Goal: Task Accomplishment & Management: Complete application form

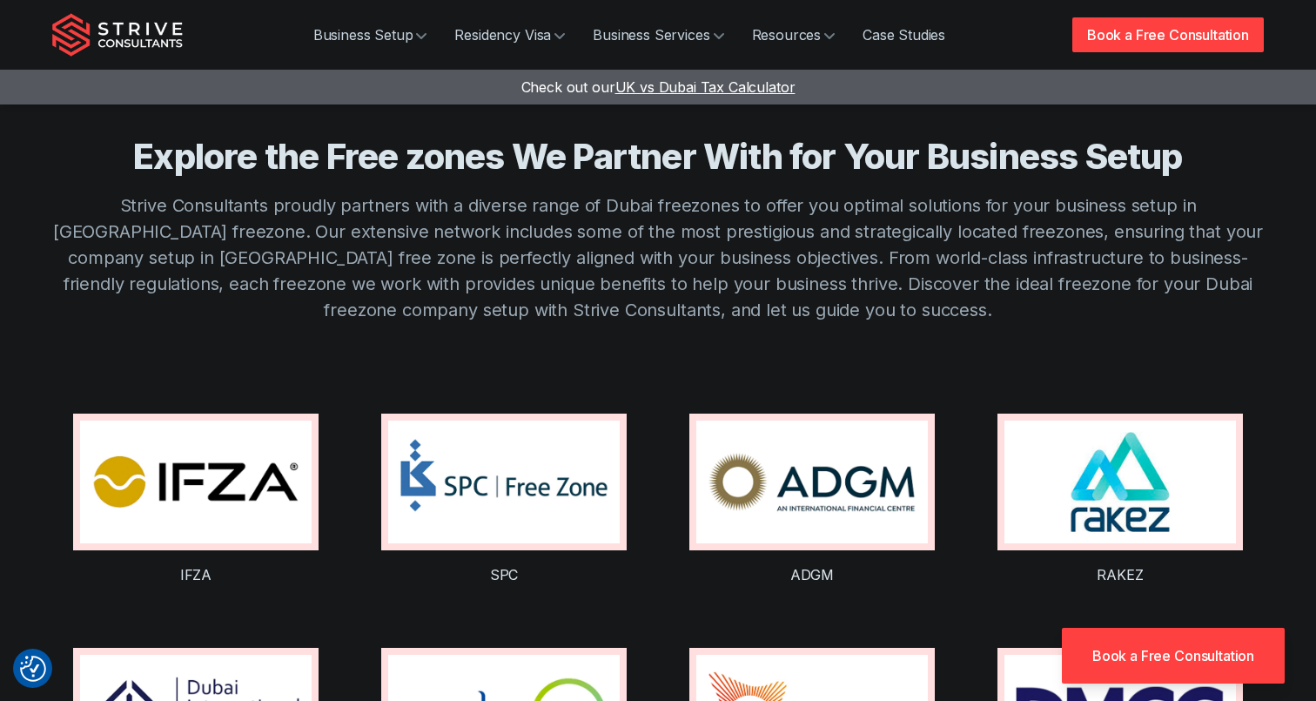
scroll to position [1147, 0]
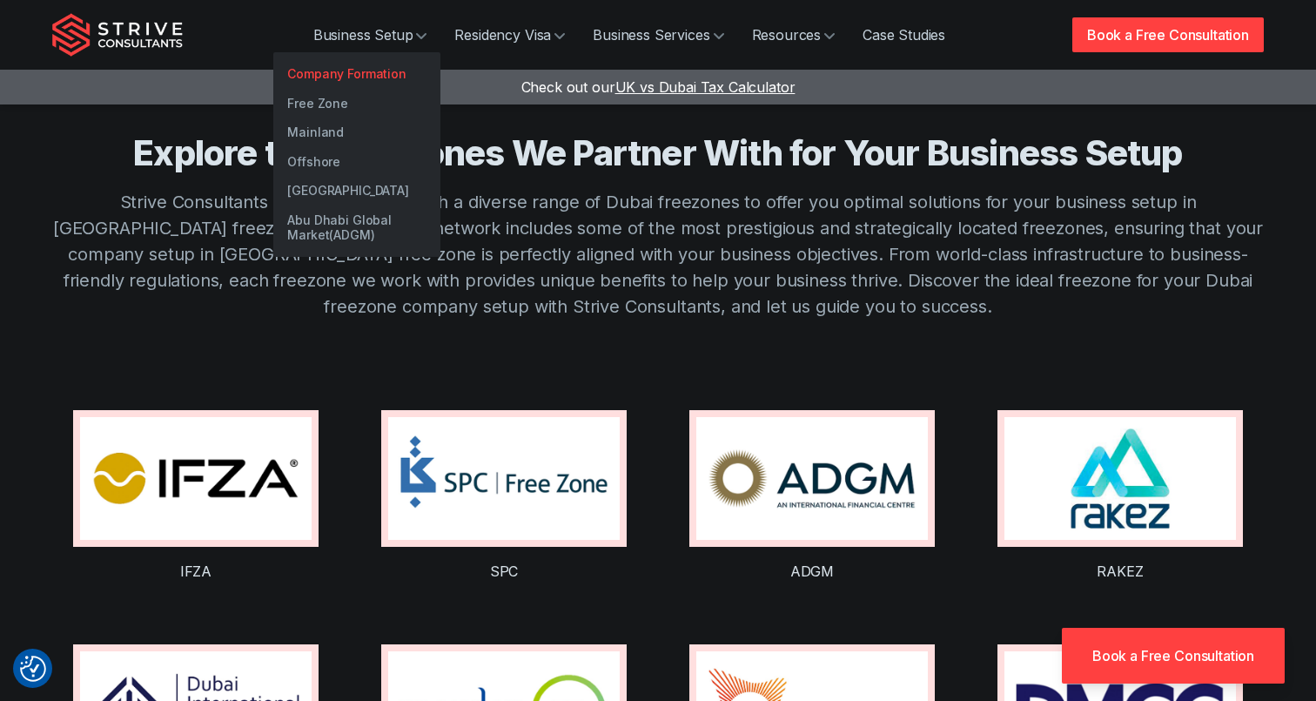
click at [333, 62] on link "Company Formation" at bounding box center [356, 74] width 167 height 30
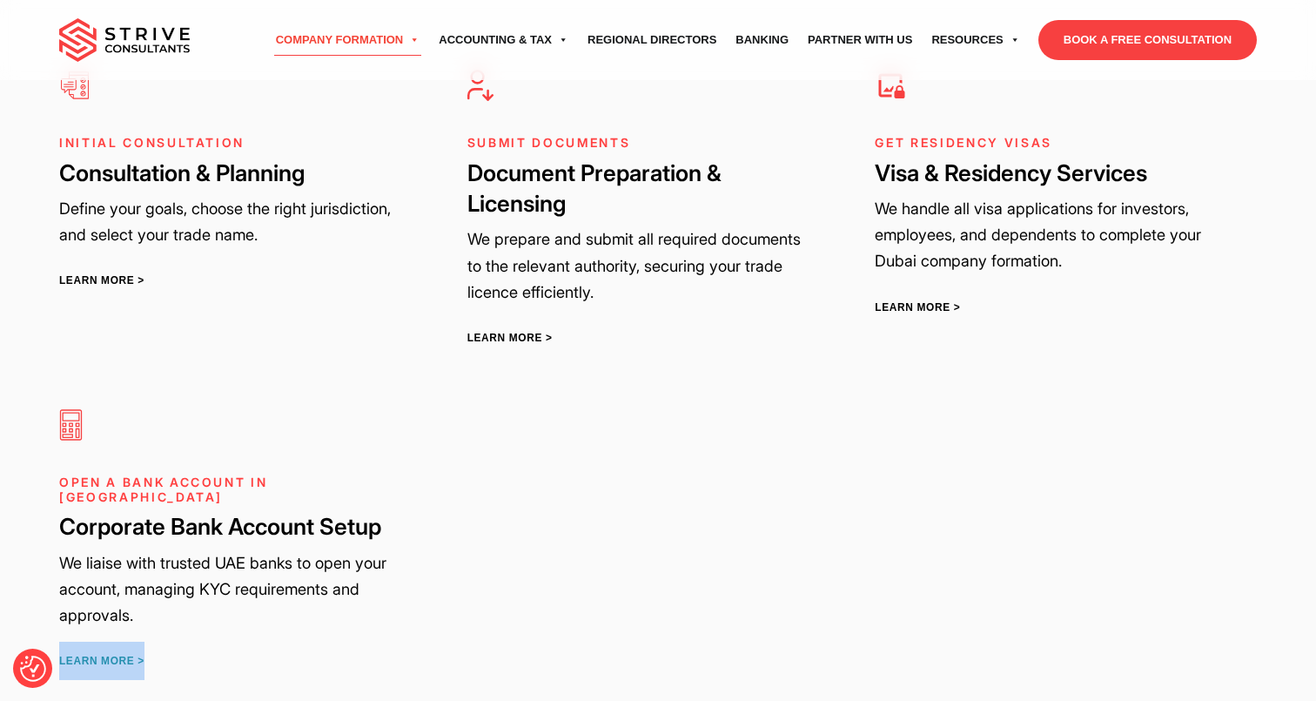
scroll to position [3012, 0]
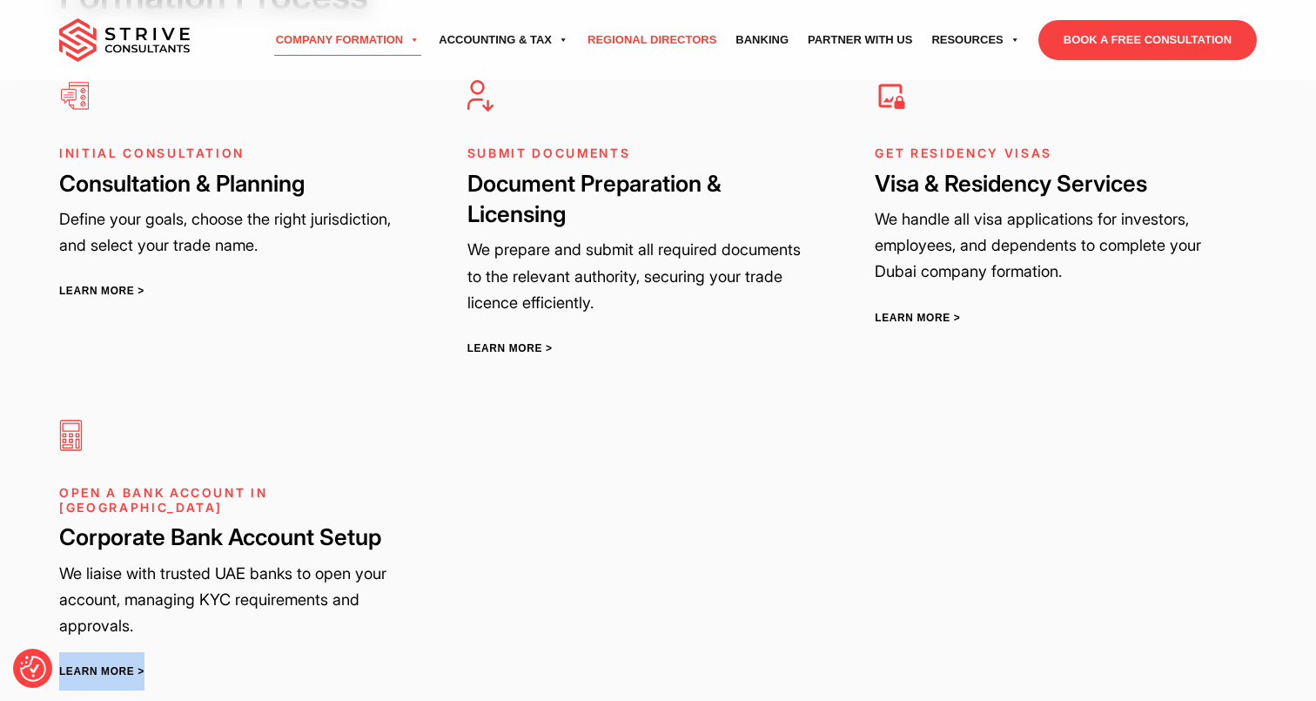
click at [606, 41] on link "Regional Directors" at bounding box center [652, 40] width 148 height 49
click at [773, 37] on link "Banking" at bounding box center [762, 40] width 72 height 49
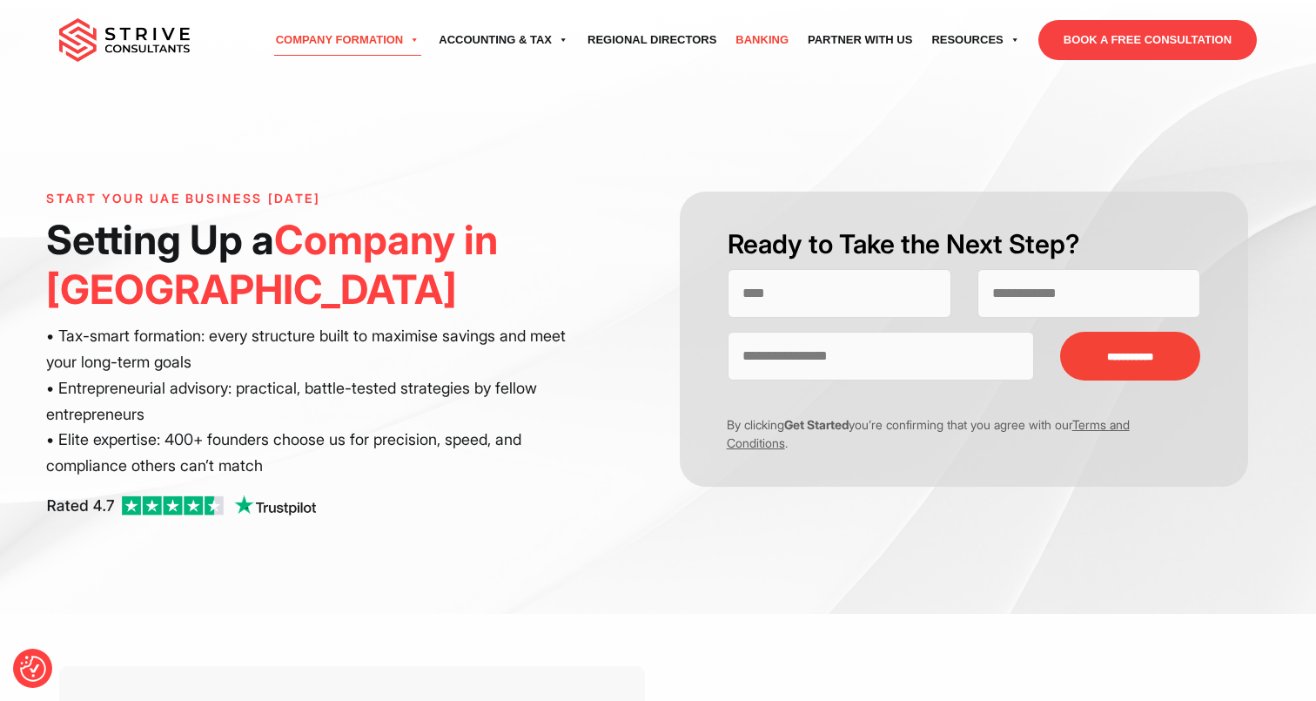
click at [757, 52] on link "Banking" at bounding box center [762, 40] width 72 height 49
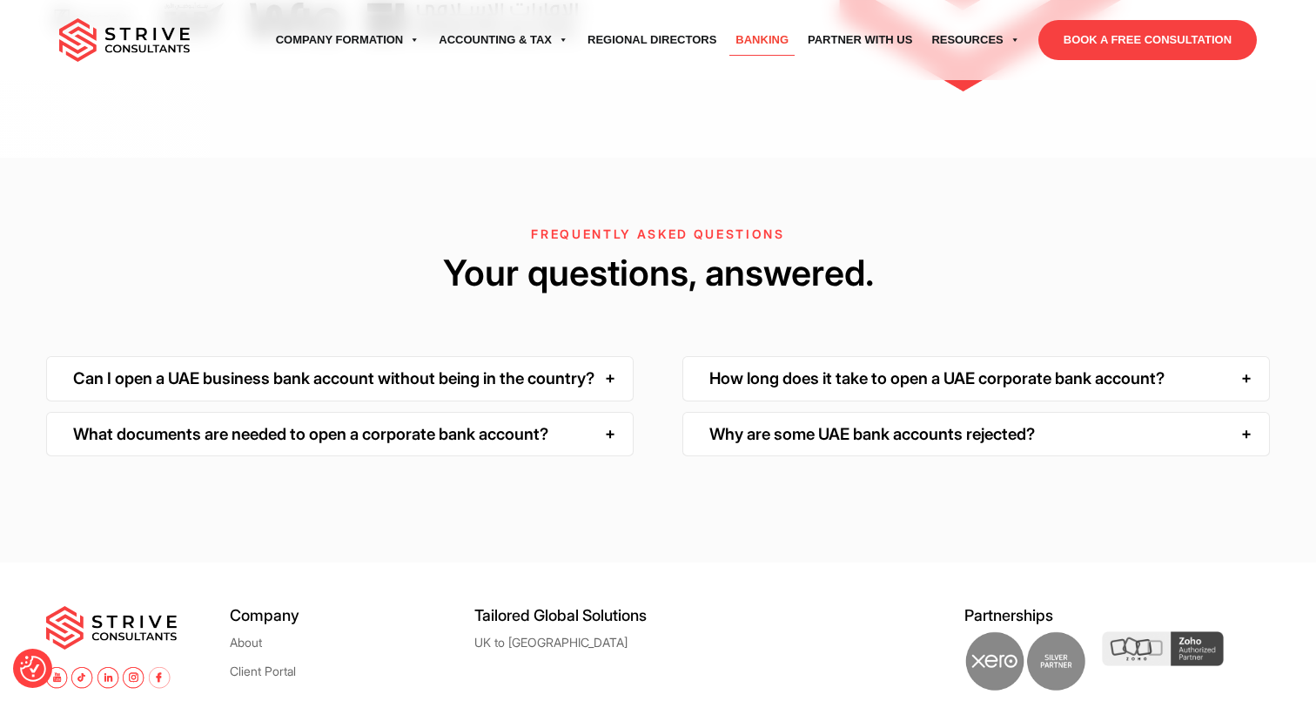
scroll to position [4533, 0]
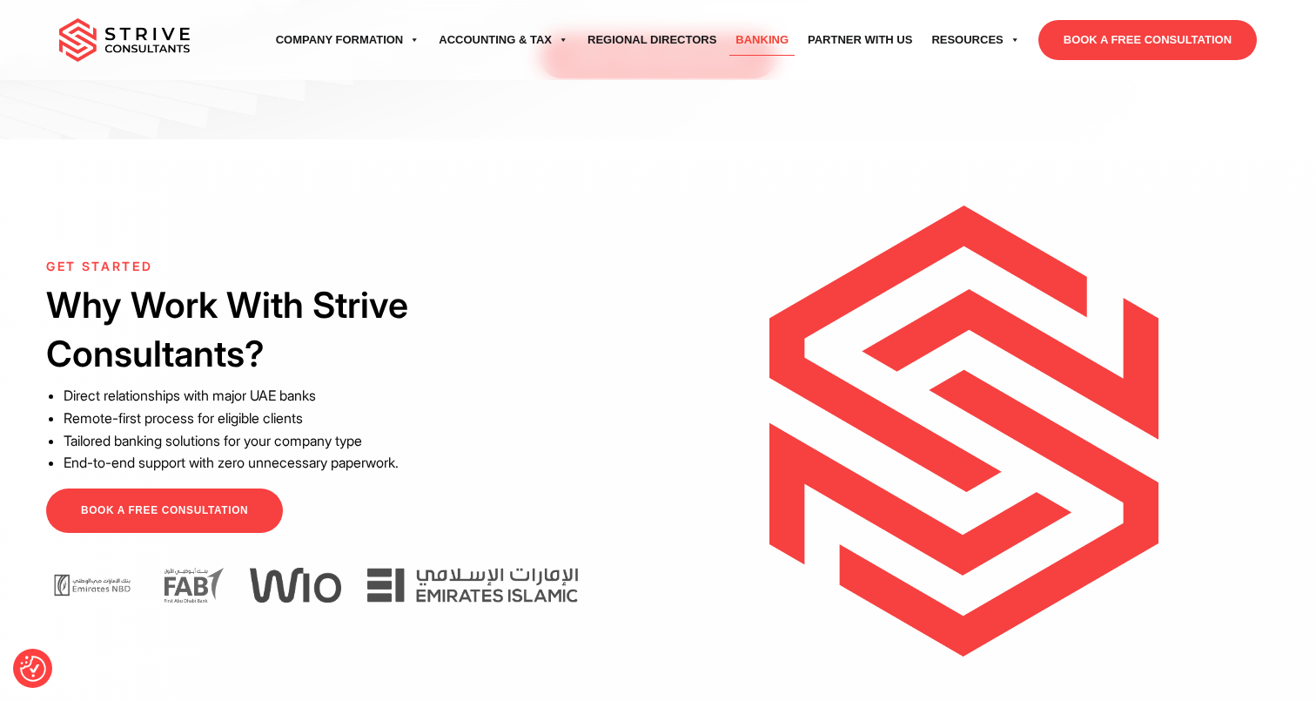
scroll to position [3961, 0]
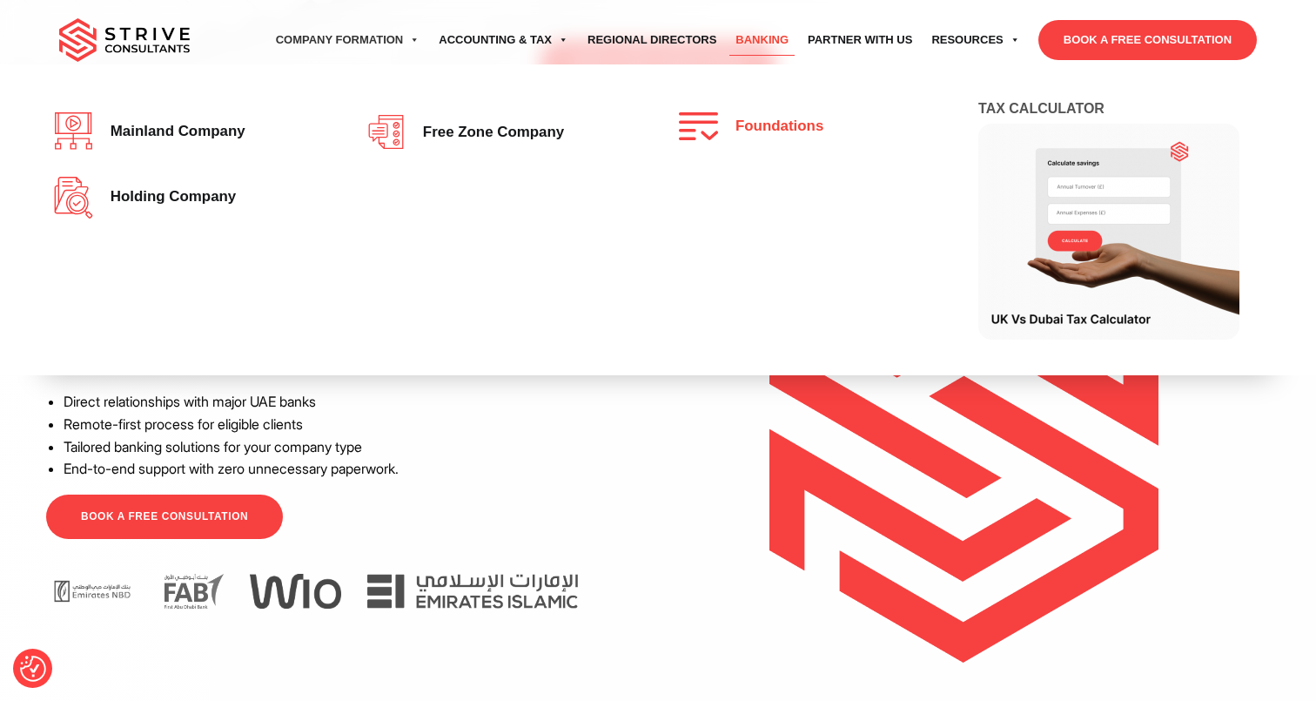
click at [722, 131] on img at bounding box center [703, 126] width 48 height 28
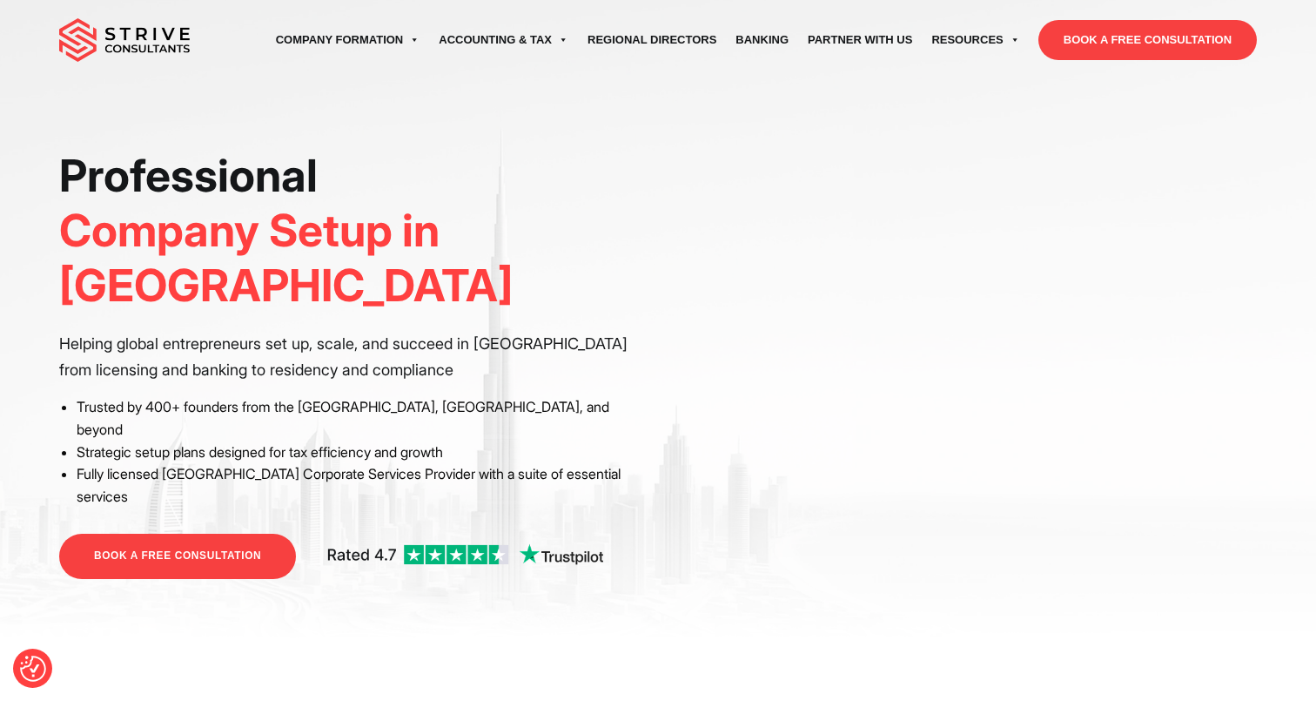
click at [219, 534] on link "BOOK A FREE CONSULTATION" at bounding box center [177, 556] width 237 height 44
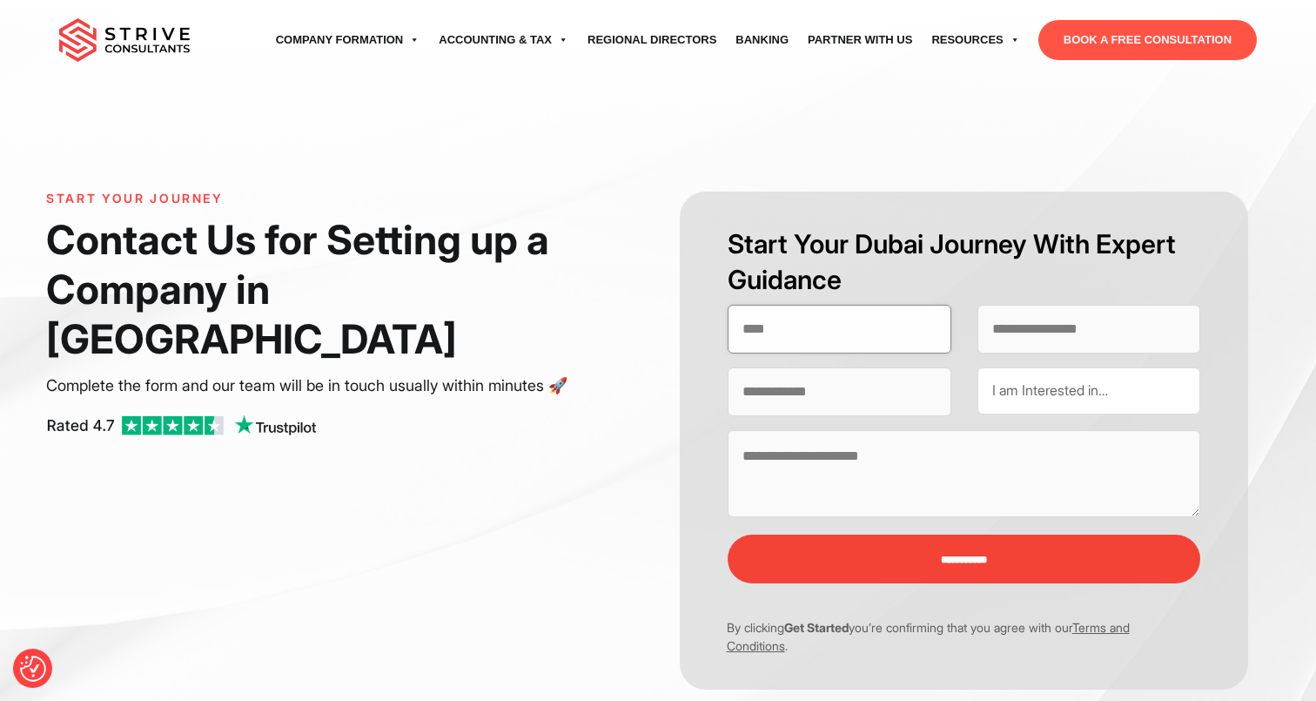
click at [811, 328] on input "Contact form" at bounding box center [840, 329] width 224 height 49
click at [1013, 378] on div "I am Interested in… UAE Company Formation UAE Residency & Visa UAE Business Ban…" at bounding box center [1090, 390] width 224 height 47
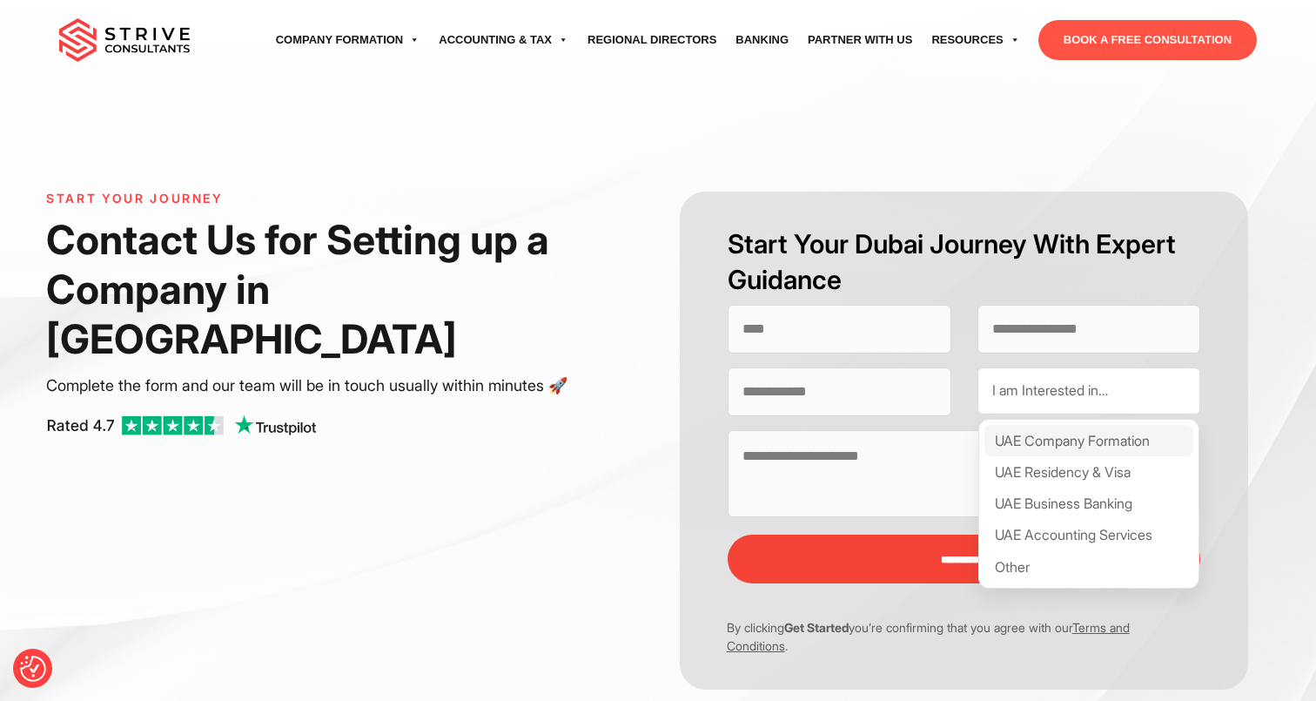
click at [1079, 440] on div "UAE Company Formation" at bounding box center [1090, 440] width 210 height 31
select select "**********"
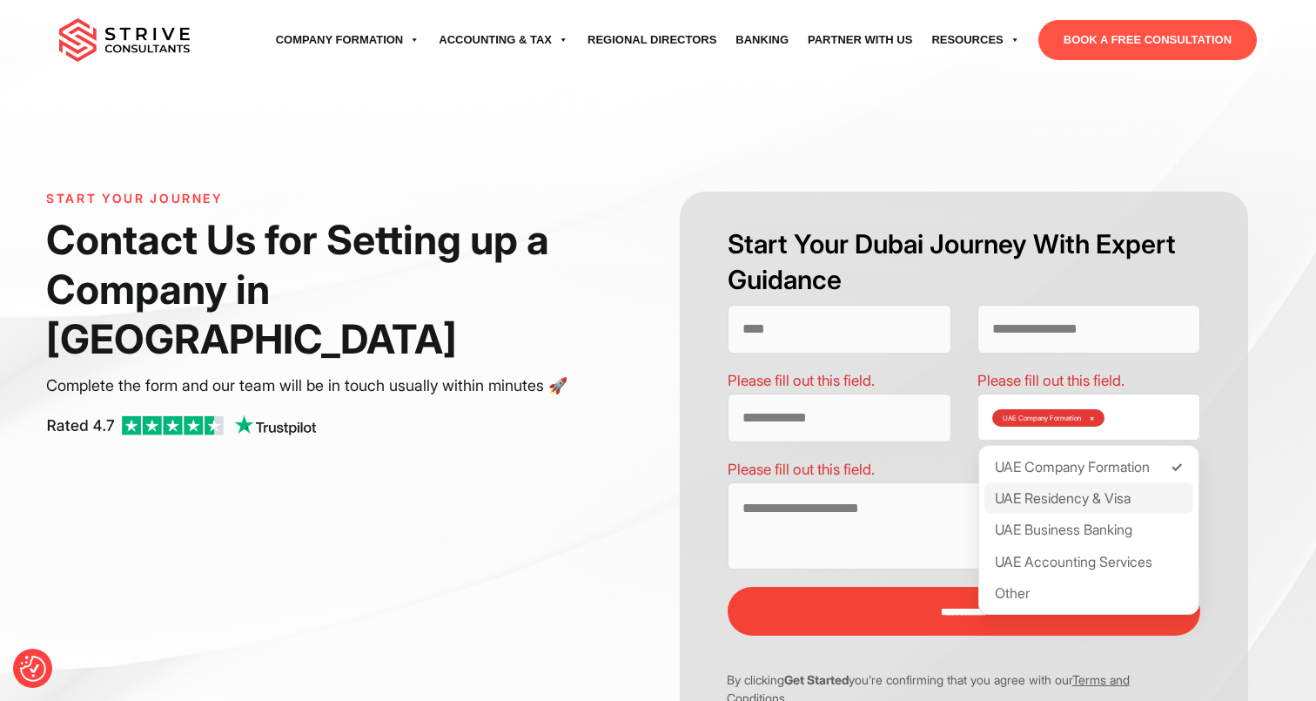
click at [1071, 488] on div "UAE Residency & Visa" at bounding box center [1090, 497] width 210 height 31
click at [1073, 501] on div "UAE Residency & Visa" at bounding box center [1090, 497] width 210 height 31
click at [1080, 539] on div "UAE Business Banking" at bounding box center [1090, 529] width 210 height 31
click at [1080, 537] on div "UAE Business Banking" at bounding box center [1090, 529] width 210 height 31
click at [885, 341] on input "Contact form" at bounding box center [840, 329] width 224 height 49
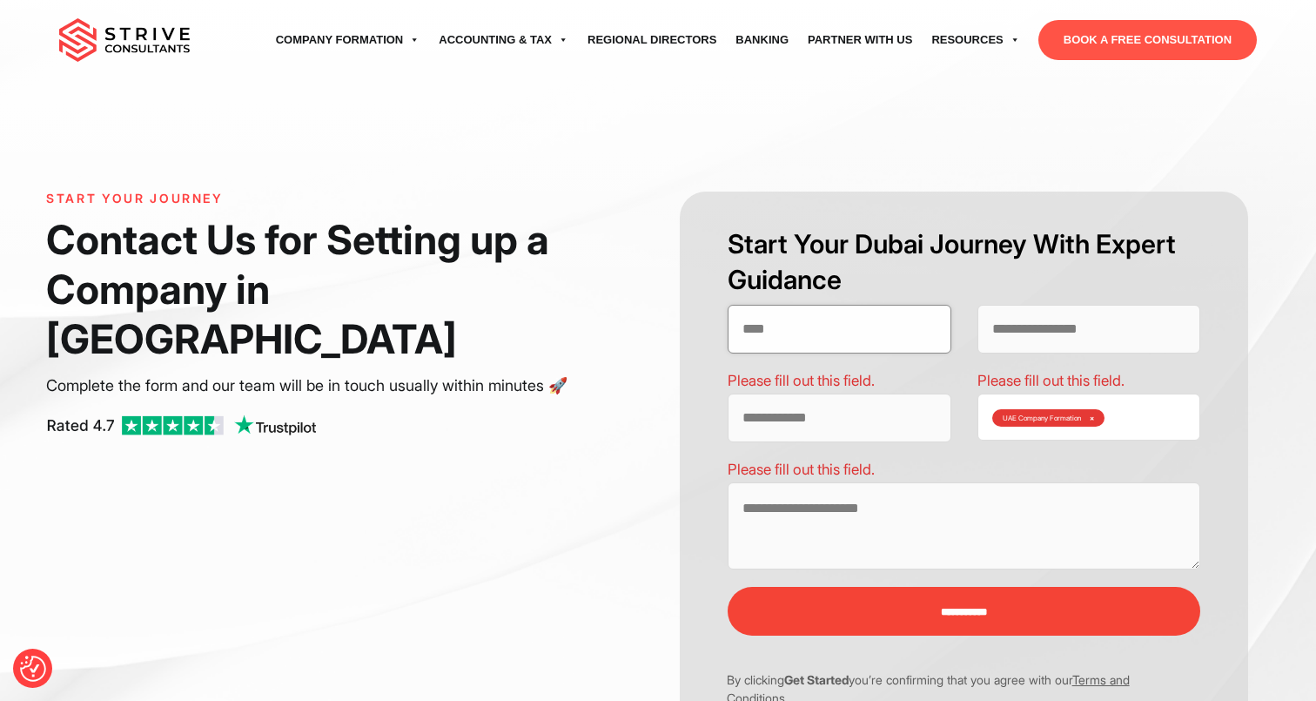
type input "**********"
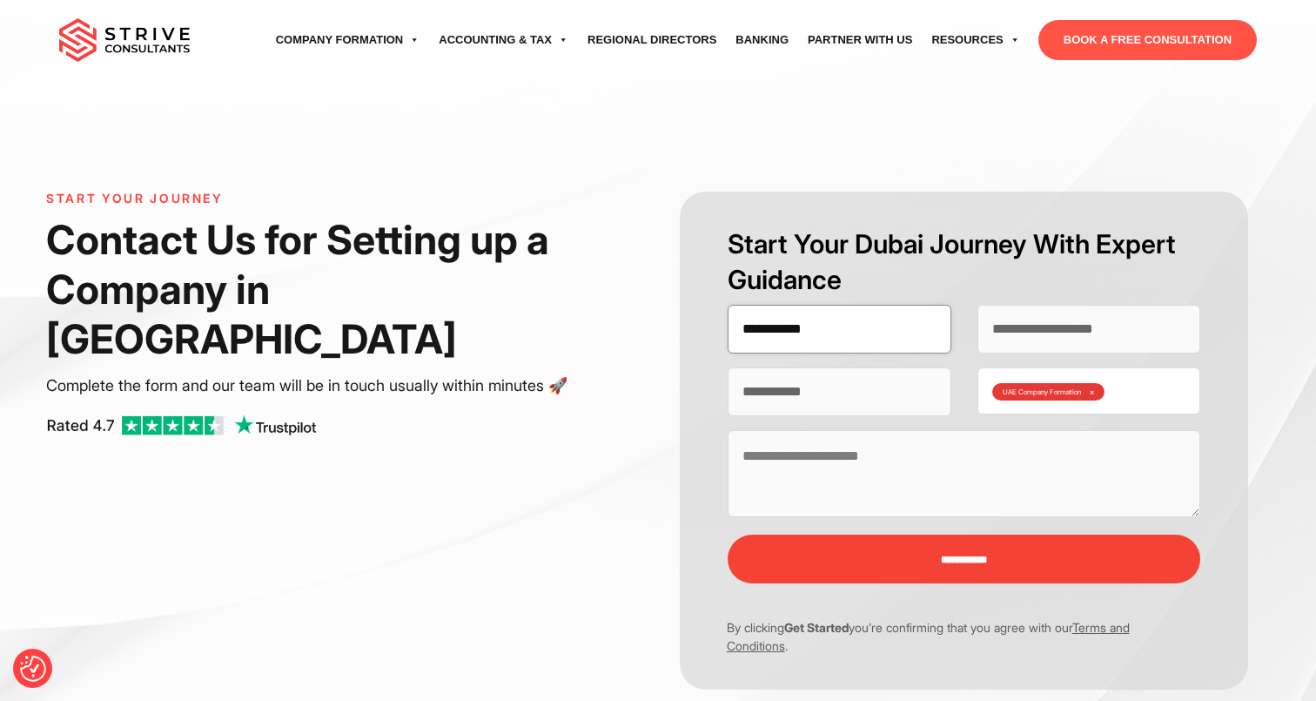
click at [772, 334] on input "**********" at bounding box center [840, 329] width 224 height 49
type input "**********"
click at [758, 437] on textarea "Contact form" at bounding box center [965, 473] width 474 height 87
drag, startPoint x: 858, startPoint y: 399, endPoint x: 683, endPoint y: 375, distance: 175.7
click at [683, 375] on div "**********" at bounding box center [964, 441] width 569 height 498
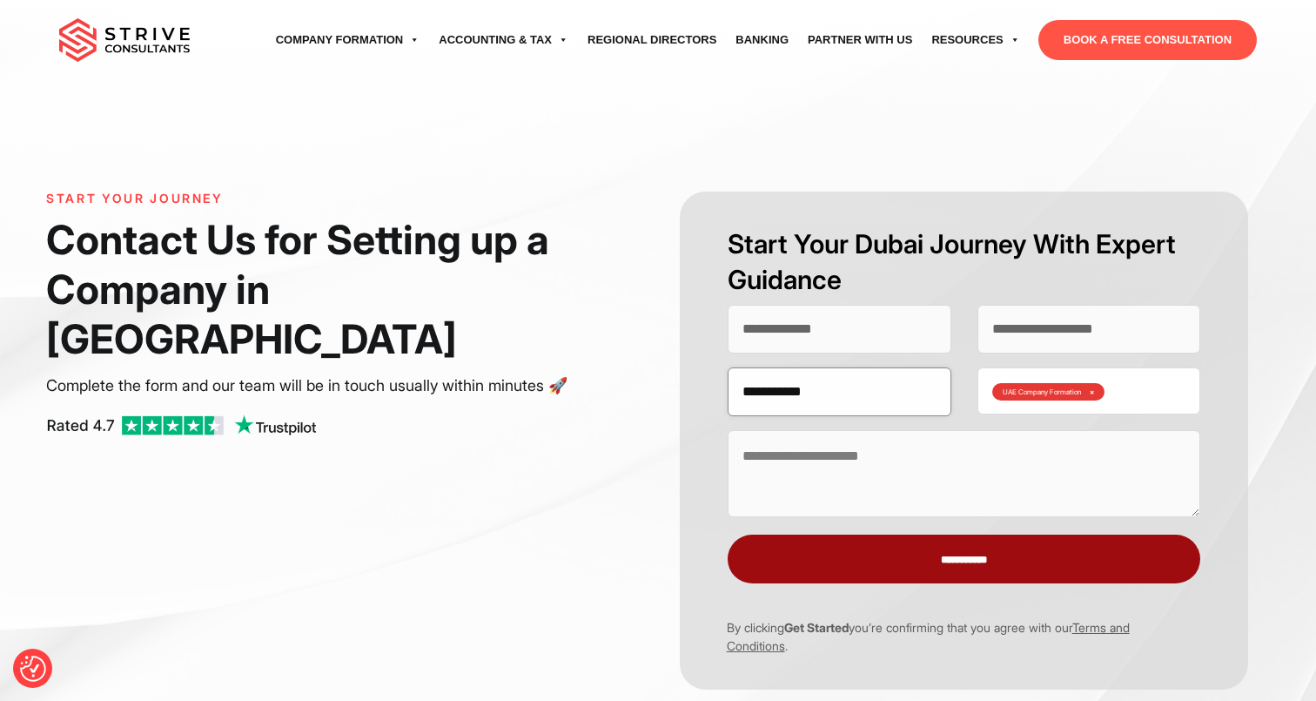
type input "**********"
click at [815, 563] on input "**********" at bounding box center [965, 559] width 474 height 49
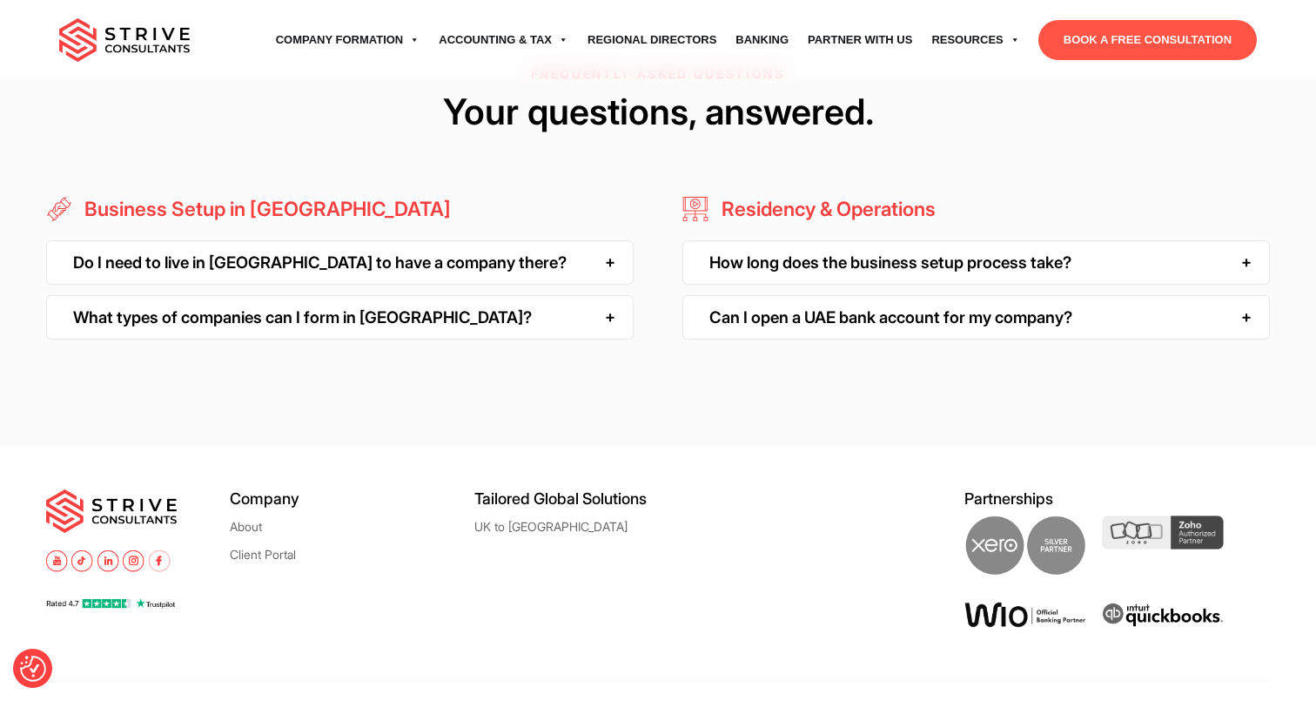
scroll to position [1389, 0]
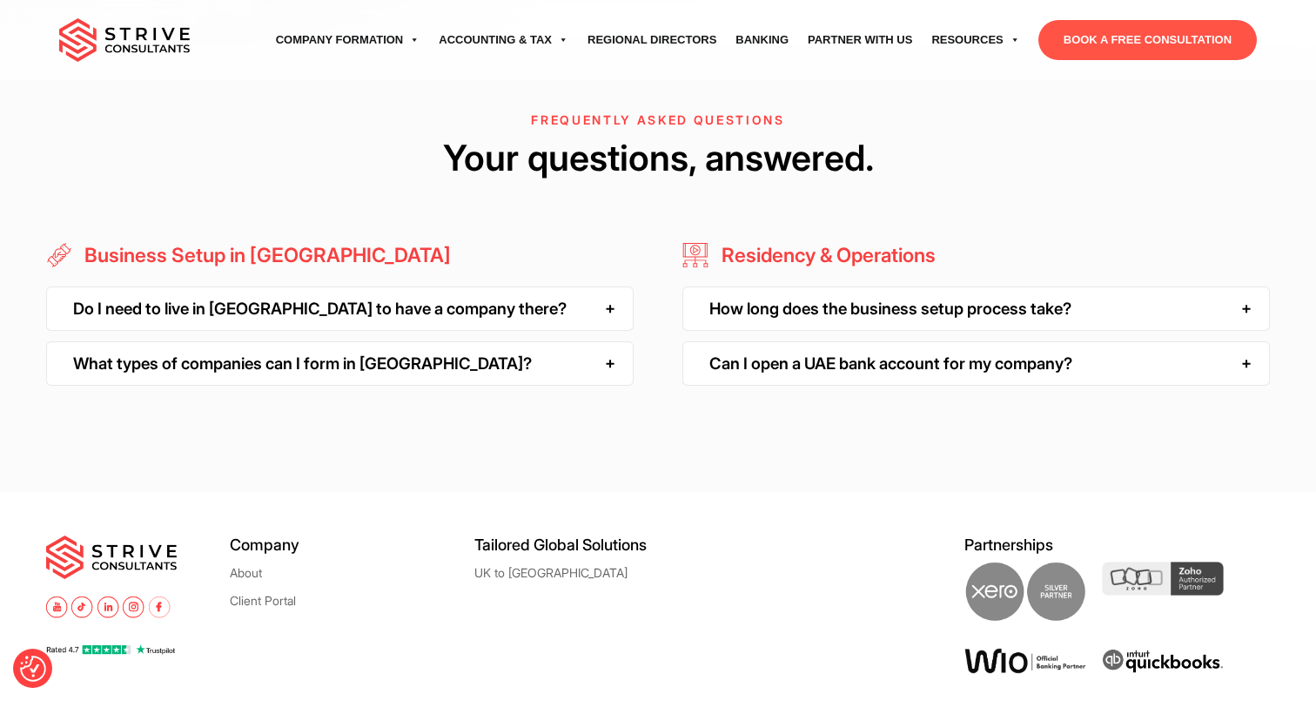
click at [792, 295] on div "How long does the business setup process take?" at bounding box center [977, 308] width 588 height 44
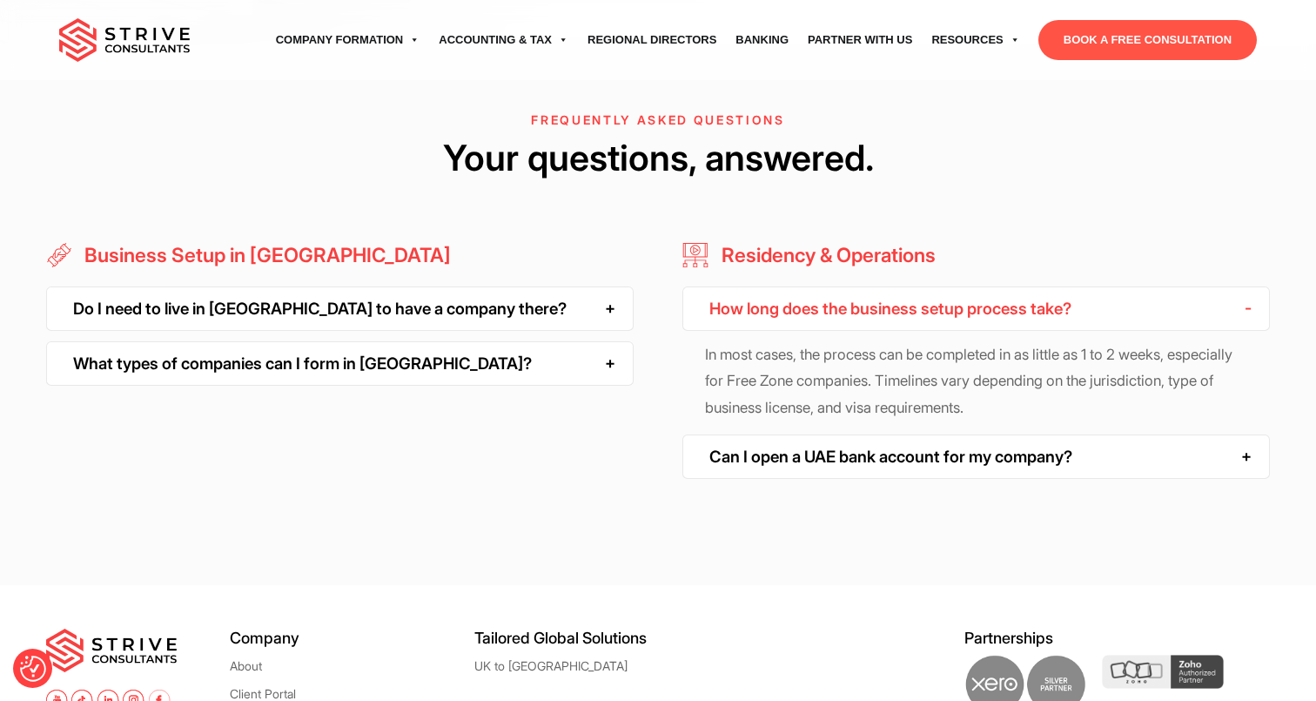
click at [602, 286] on div "Do I need to live in Dubai to have a company there?" at bounding box center [340, 308] width 588 height 44
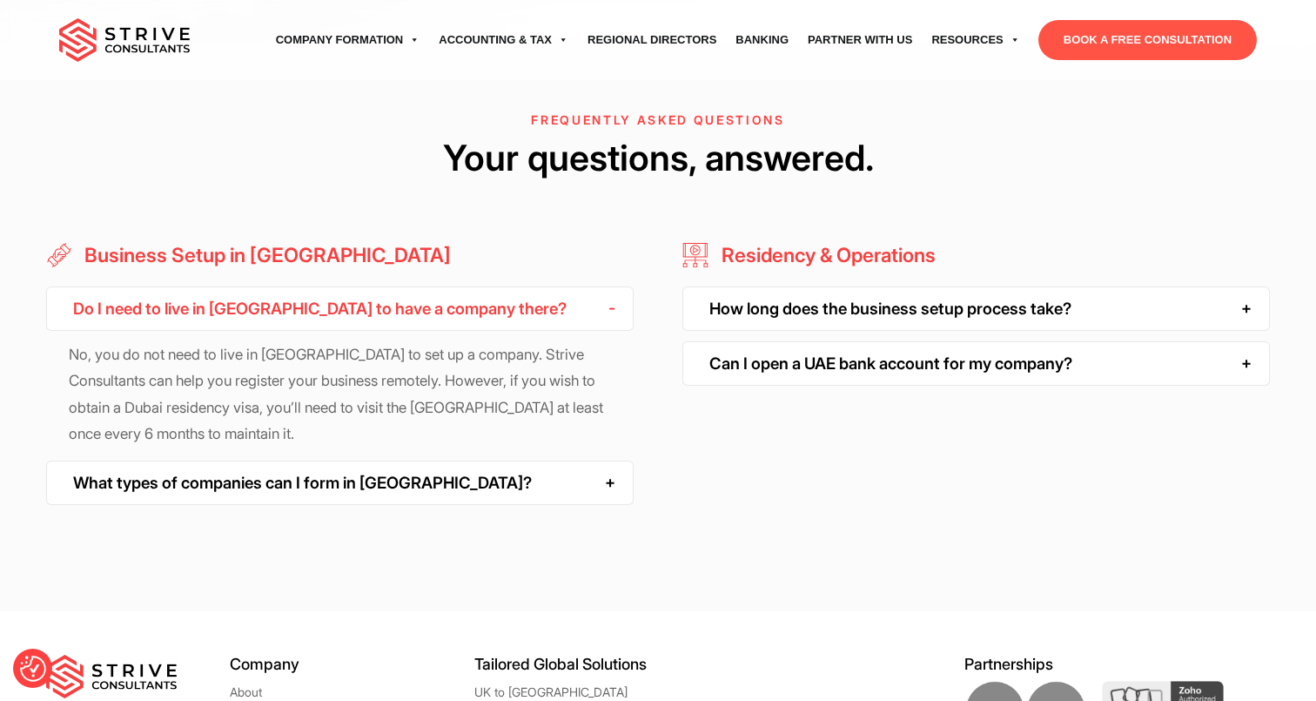
click at [414, 434] on div "Do I need to live in Dubai to have a company there? No, you do not need to live…" at bounding box center [340, 395] width 588 height 219
click at [402, 472] on div "What types of companies can I form in Dubai?" at bounding box center [340, 483] width 588 height 44
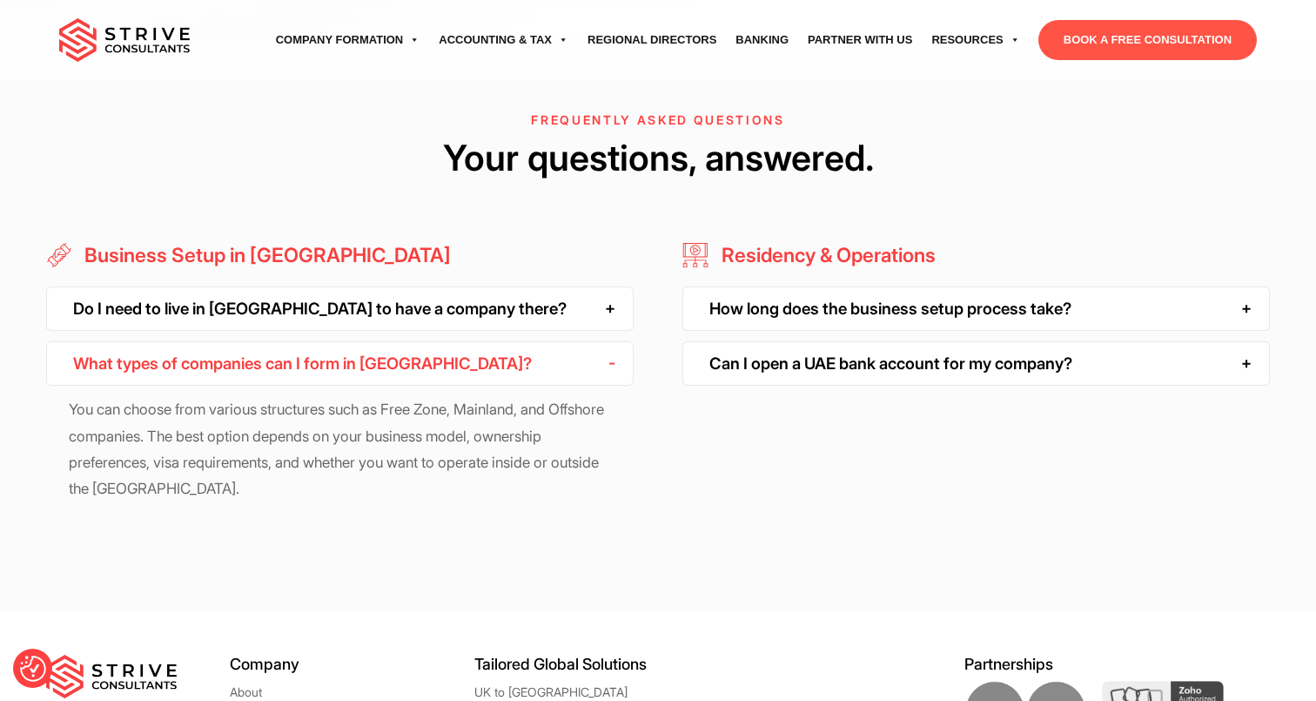
click at [423, 286] on div "Do I need to live in Dubai to have a company there?" at bounding box center [340, 308] width 588 height 44
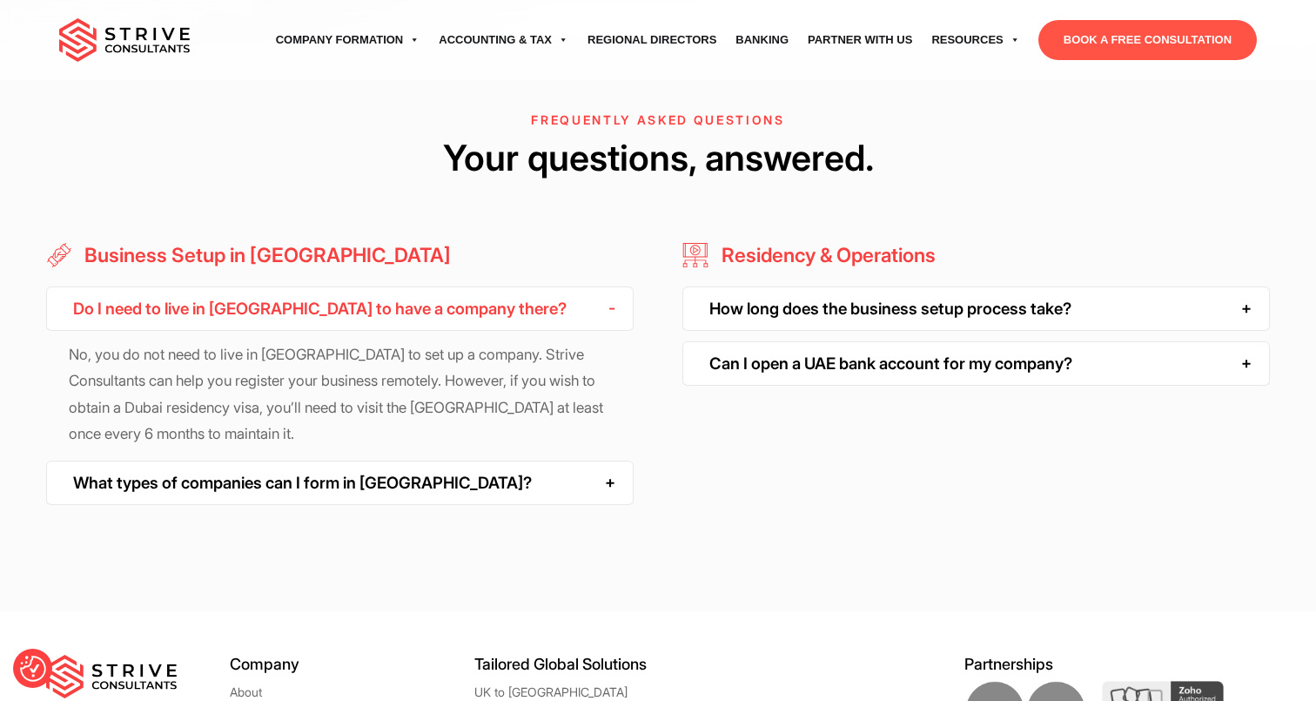
click at [751, 341] on div "Can I open a UAE bank account for my company?" at bounding box center [977, 363] width 588 height 44
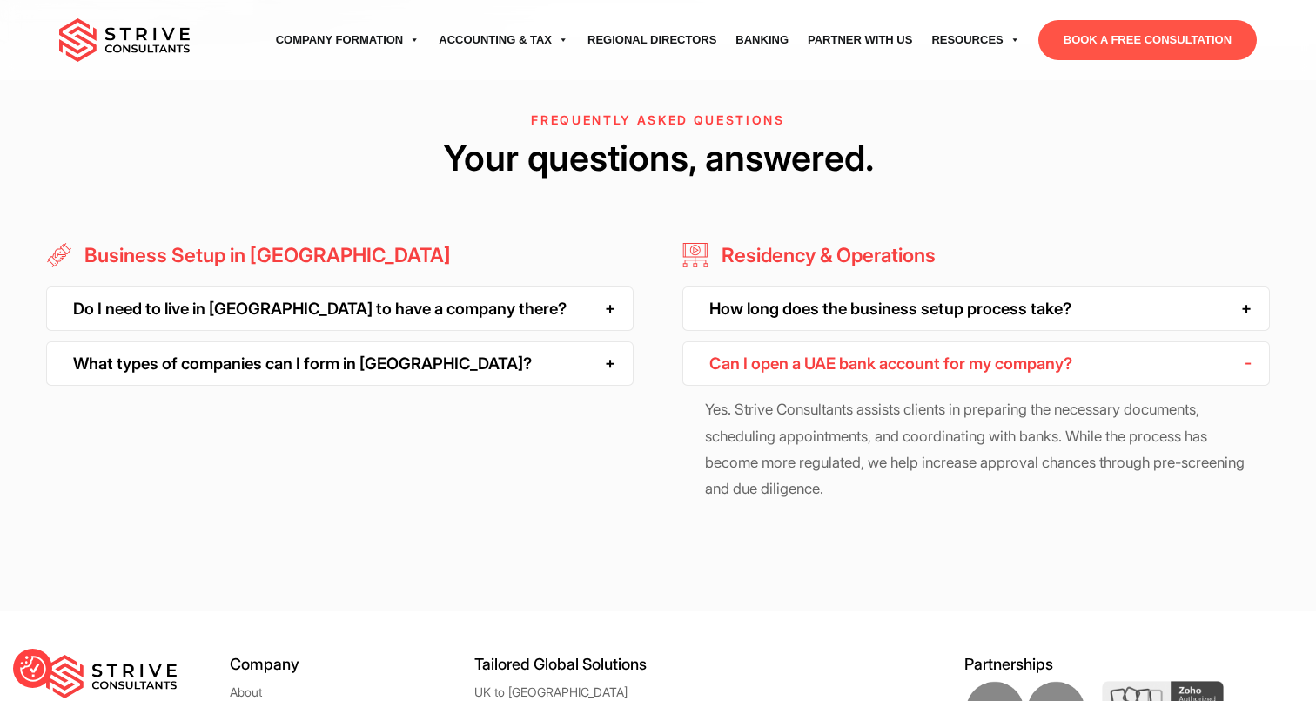
click at [765, 286] on div "How long does the business setup process take?" at bounding box center [977, 308] width 588 height 44
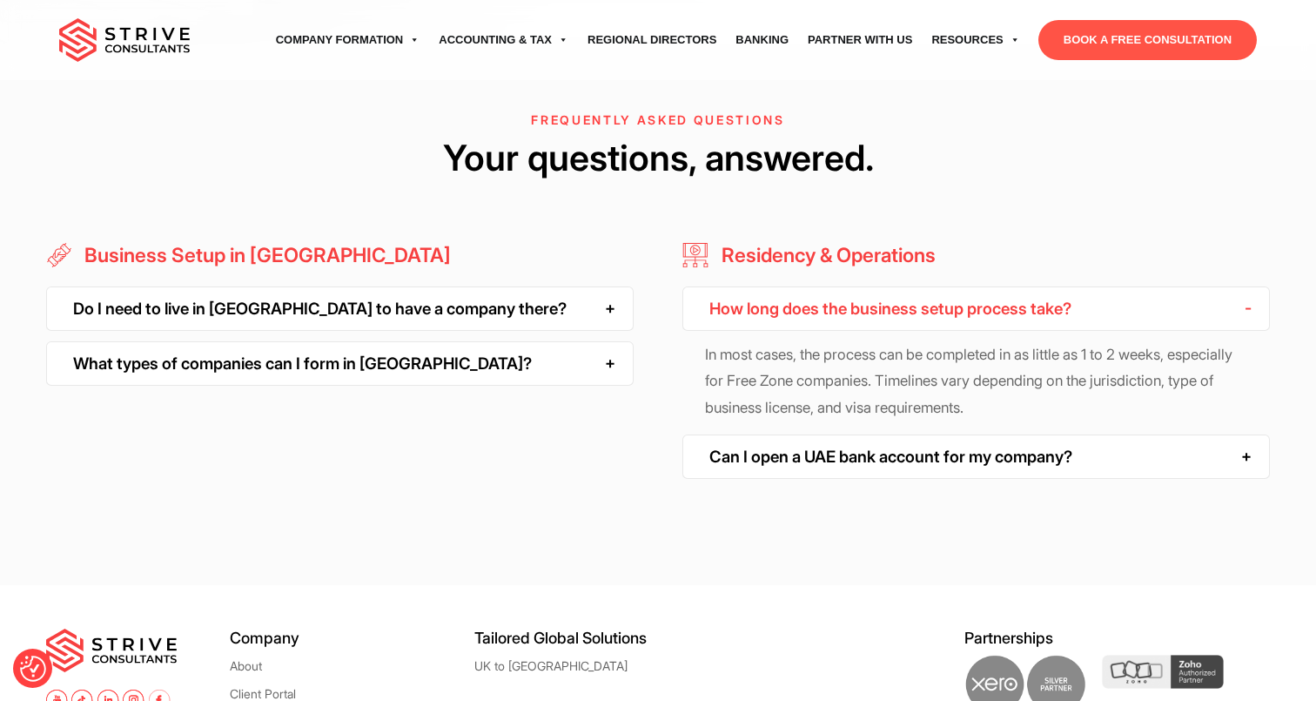
click at [541, 294] on div "Do I need to live in Dubai to have a company there?" at bounding box center [340, 308] width 588 height 44
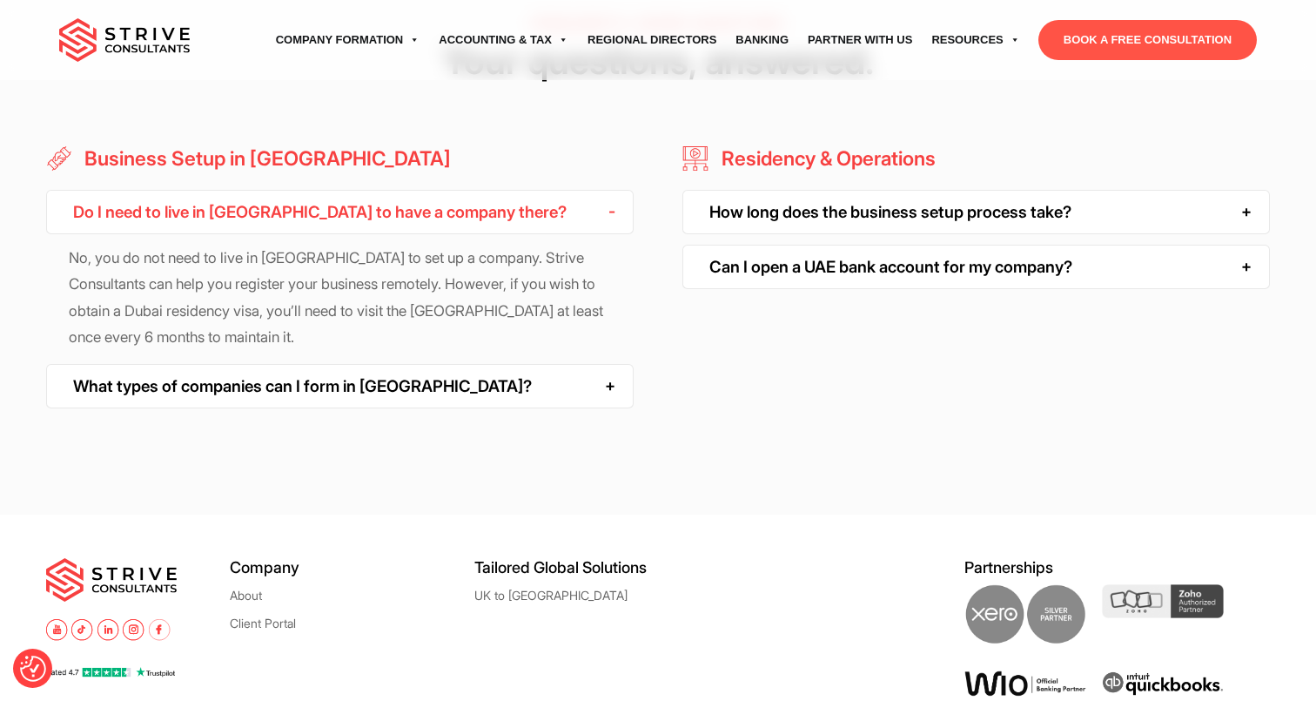
scroll to position [1491, 0]
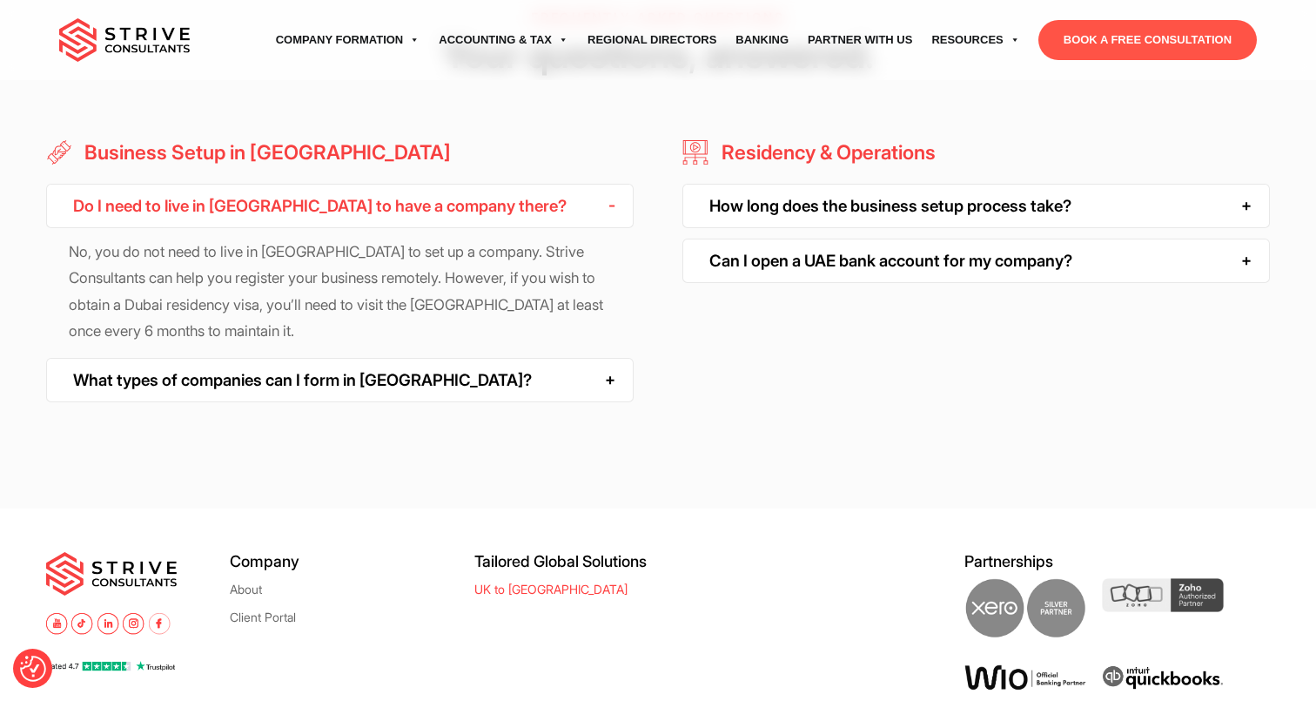
click at [522, 582] on link "UK to [GEOGRAPHIC_DATA]" at bounding box center [551, 588] width 153 height 13
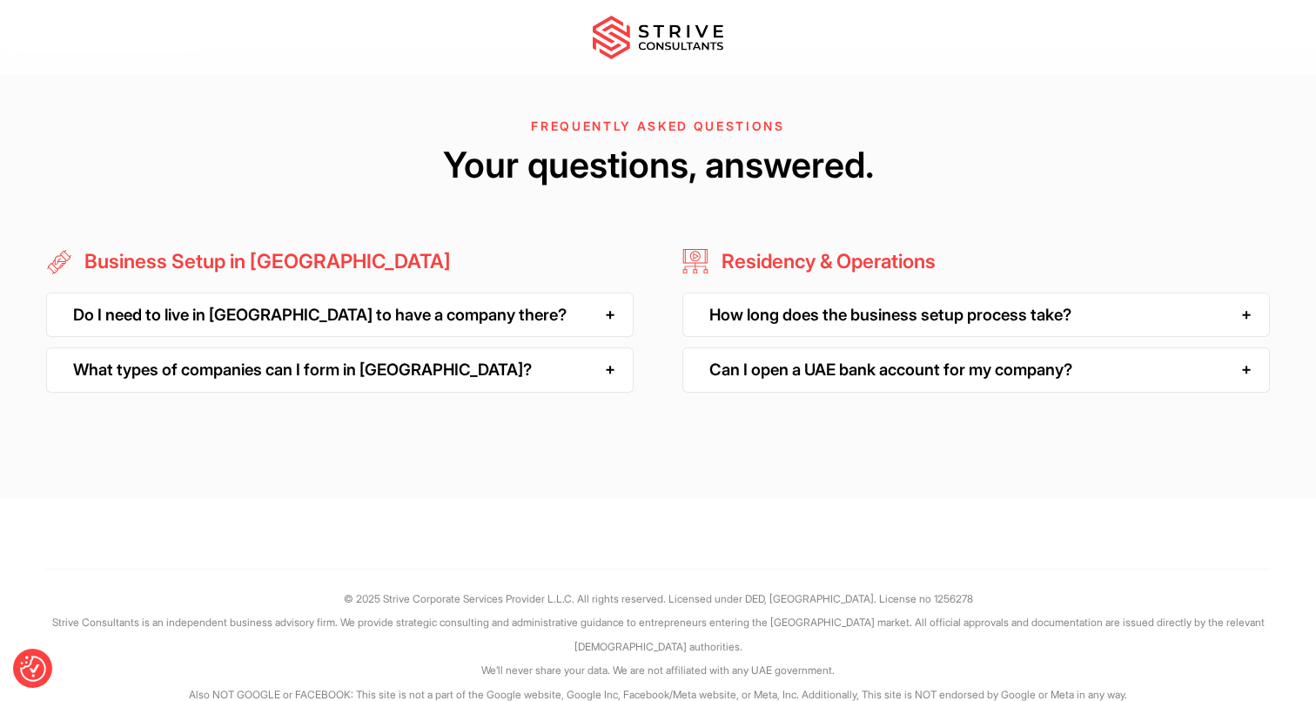
scroll to position [4491, 0]
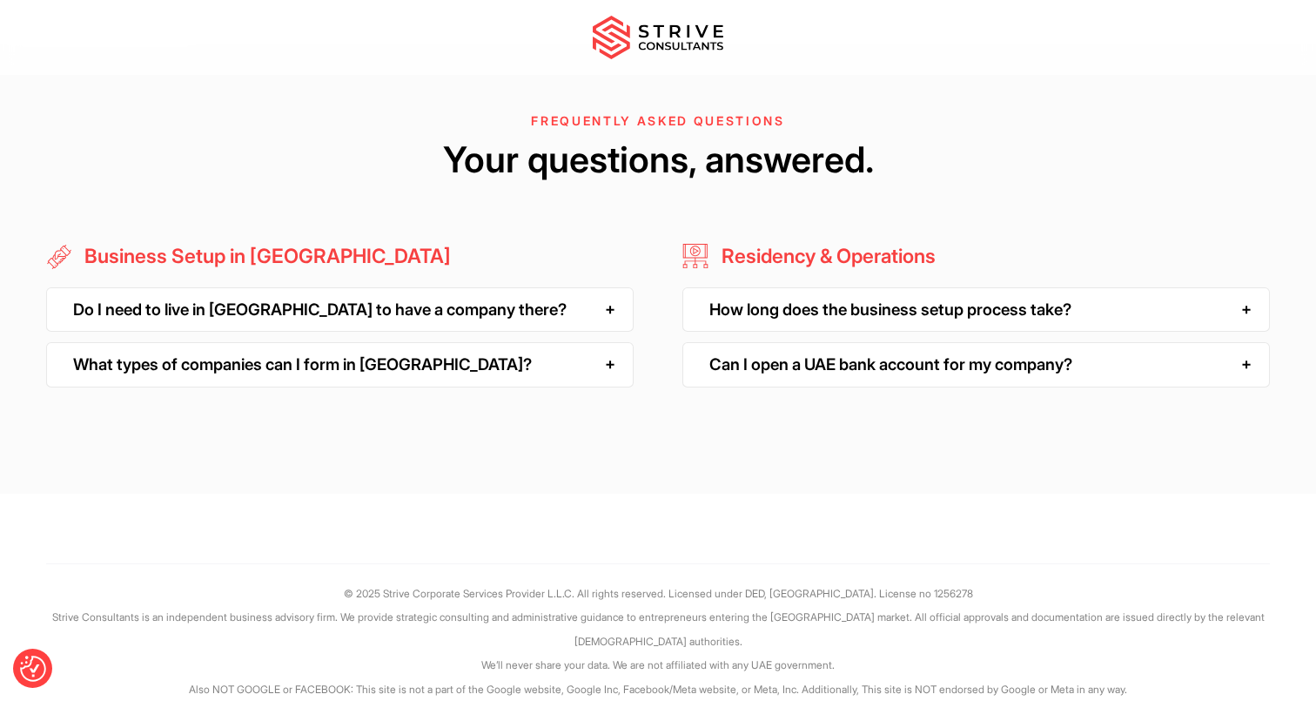
click at [354, 306] on div "Do I need to live in [GEOGRAPHIC_DATA] to have a company there?" at bounding box center [340, 309] width 588 height 44
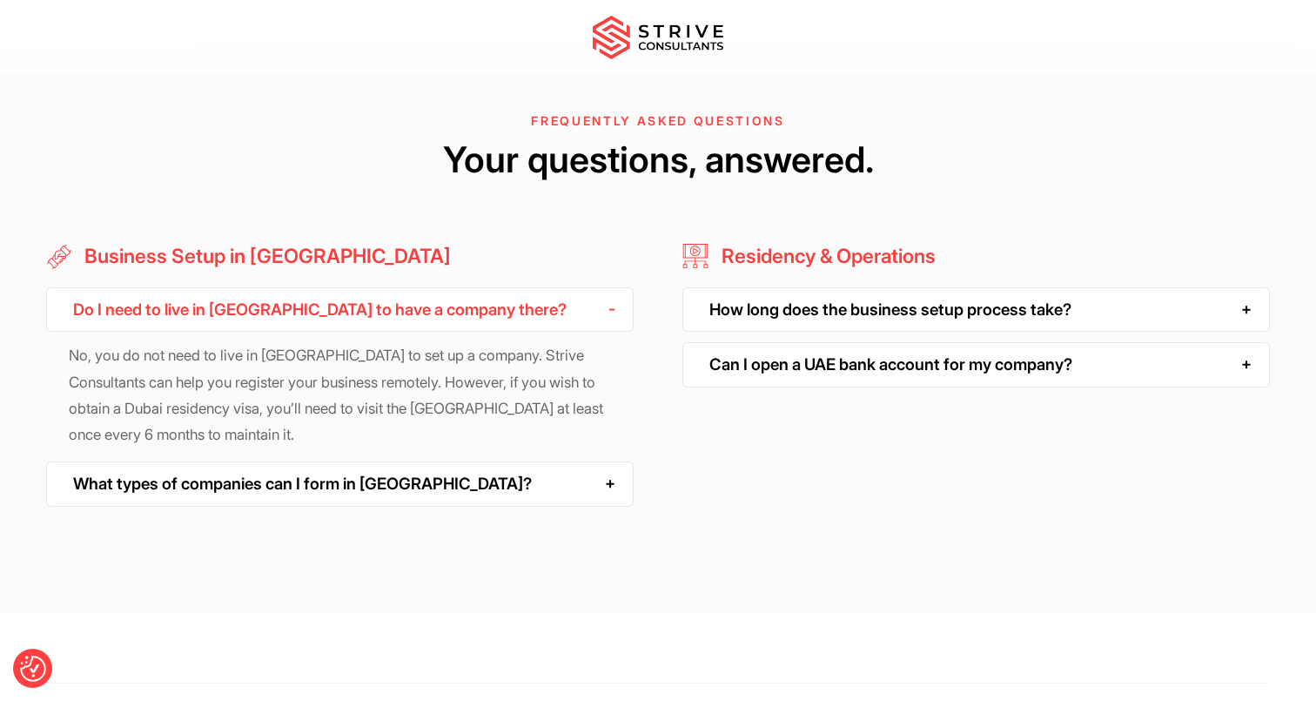
click at [757, 310] on div "How long does the business setup process take?" at bounding box center [977, 309] width 588 height 44
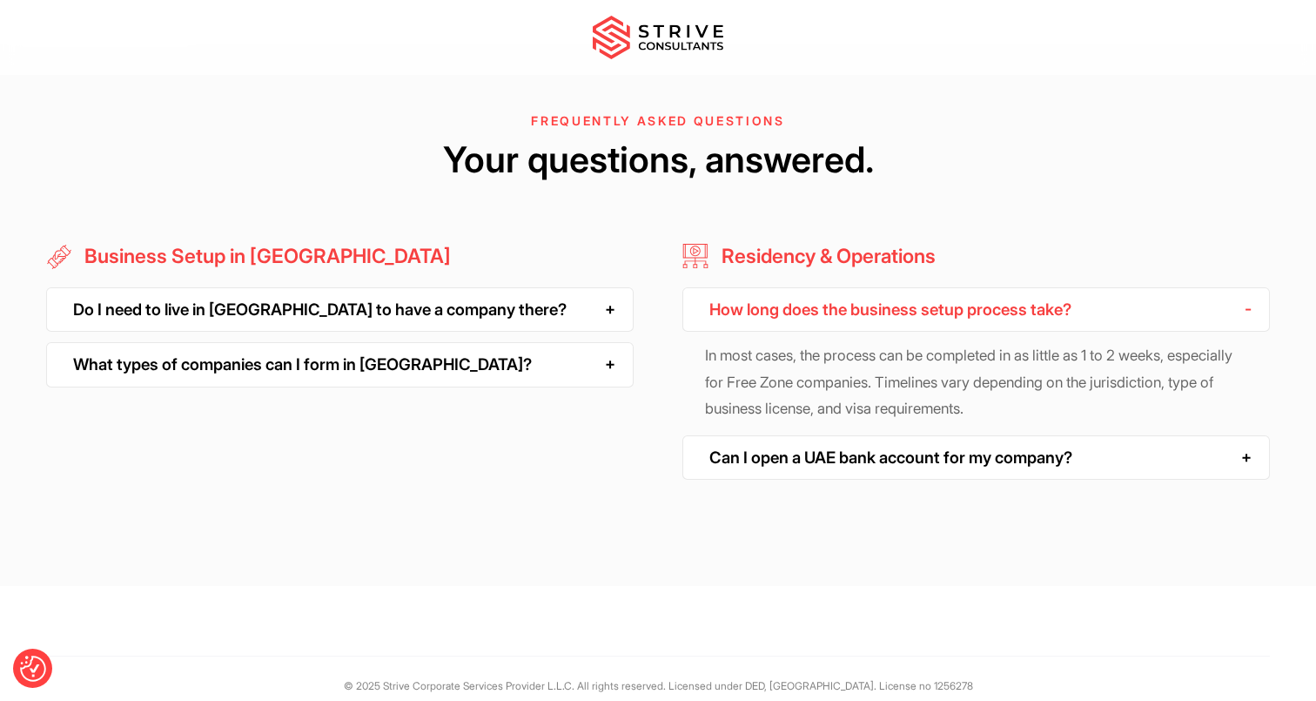
click at [514, 363] on div "What types of companies can I form in [GEOGRAPHIC_DATA]?" at bounding box center [340, 364] width 588 height 44
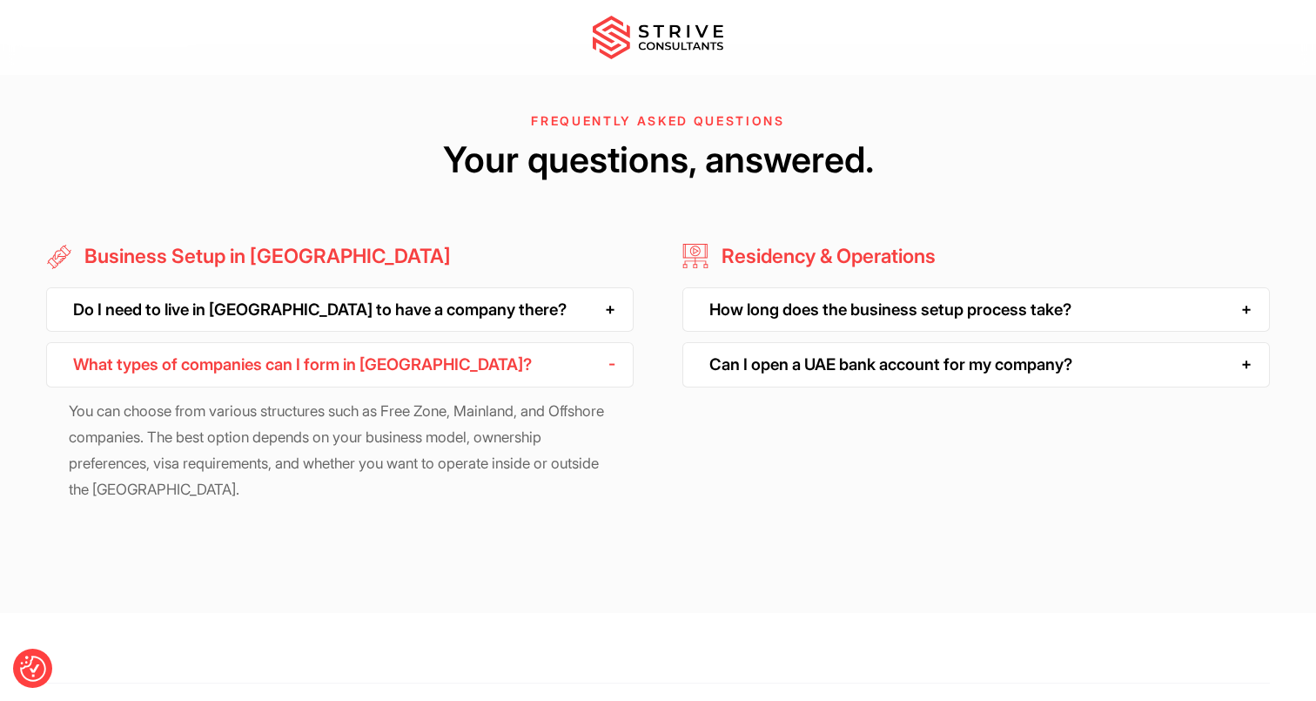
click at [476, 302] on div "Do I need to live in [GEOGRAPHIC_DATA] to have a company there?" at bounding box center [340, 309] width 588 height 44
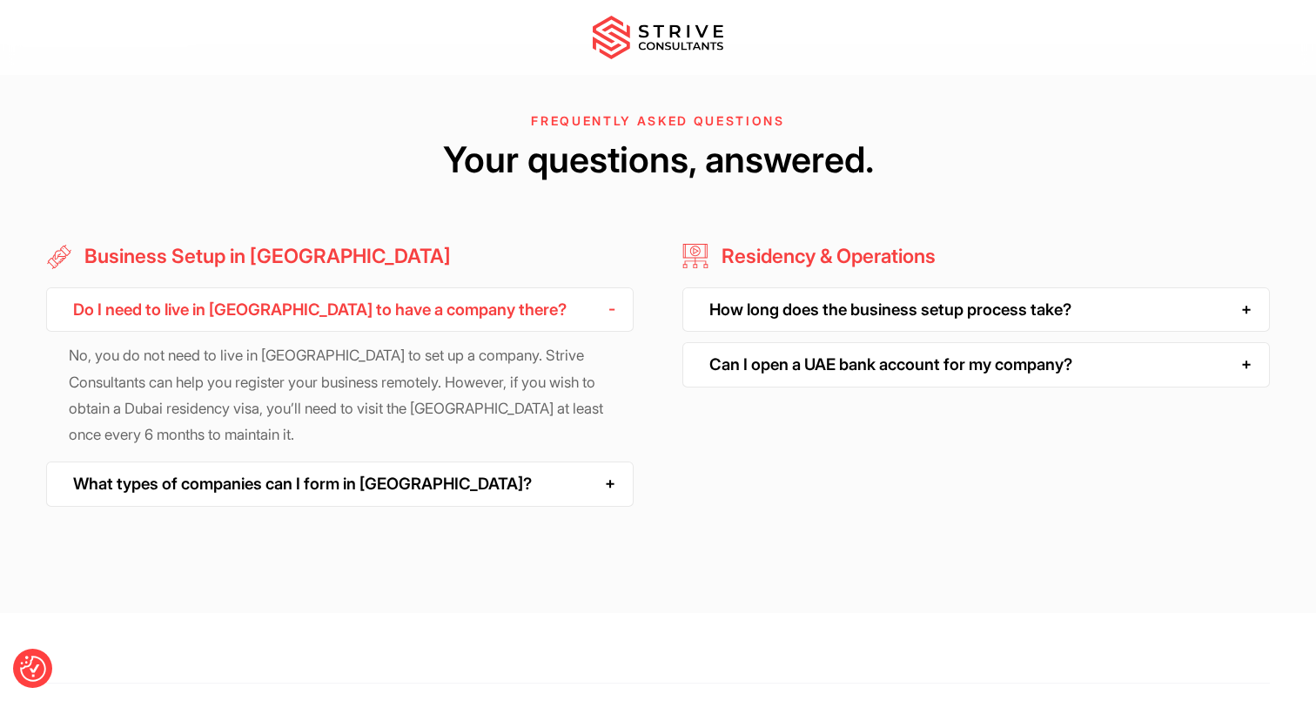
click at [737, 367] on div "Can I open a UAE bank account for my company?" at bounding box center [977, 364] width 588 height 44
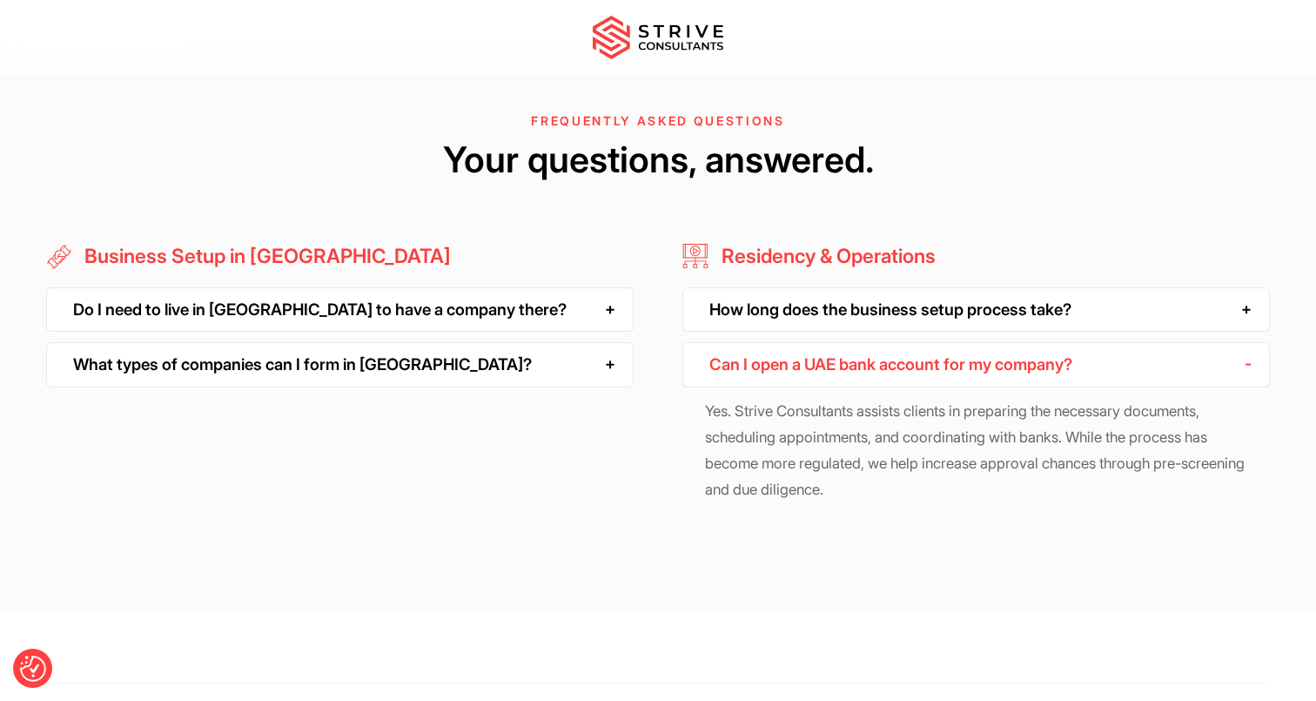
click at [586, 326] on div "Do I need to live in [GEOGRAPHIC_DATA] to have a company there?" at bounding box center [340, 309] width 588 height 44
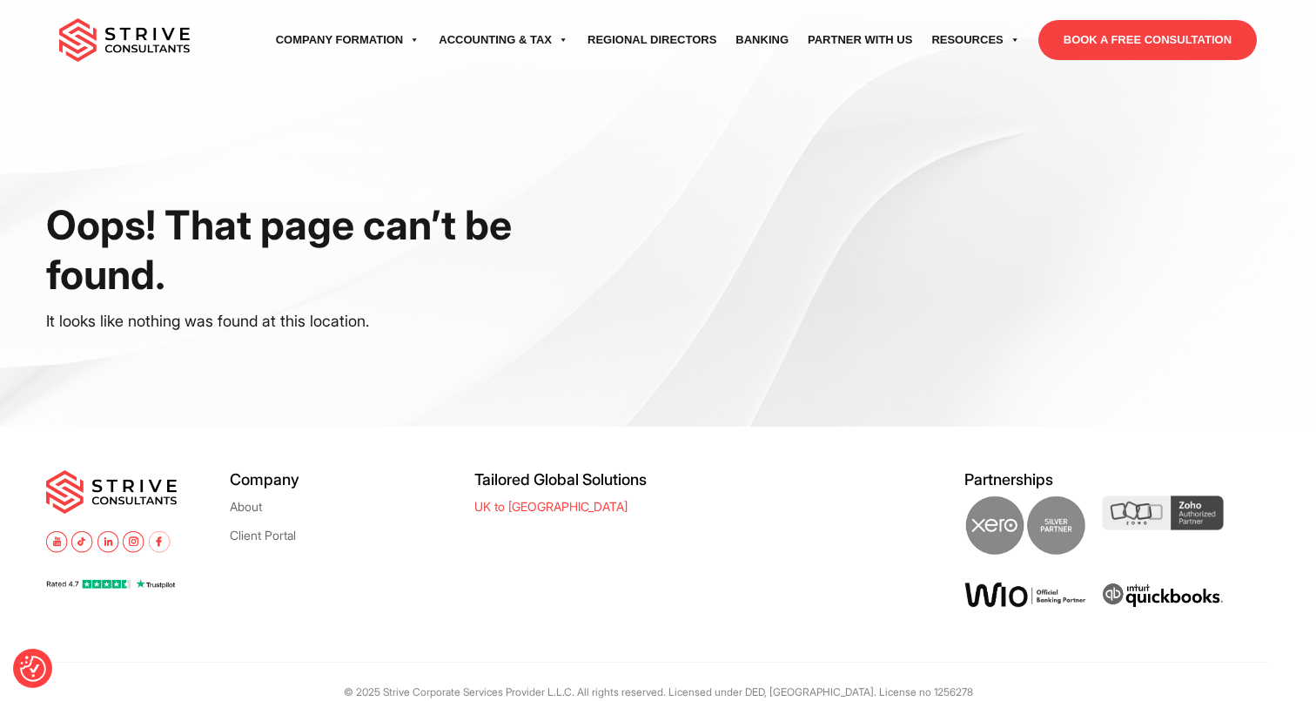
click at [522, 511] on link "UK to [GEOGRAPHIC_DATA]" at bounding box center [551, 506] width 153 height 13
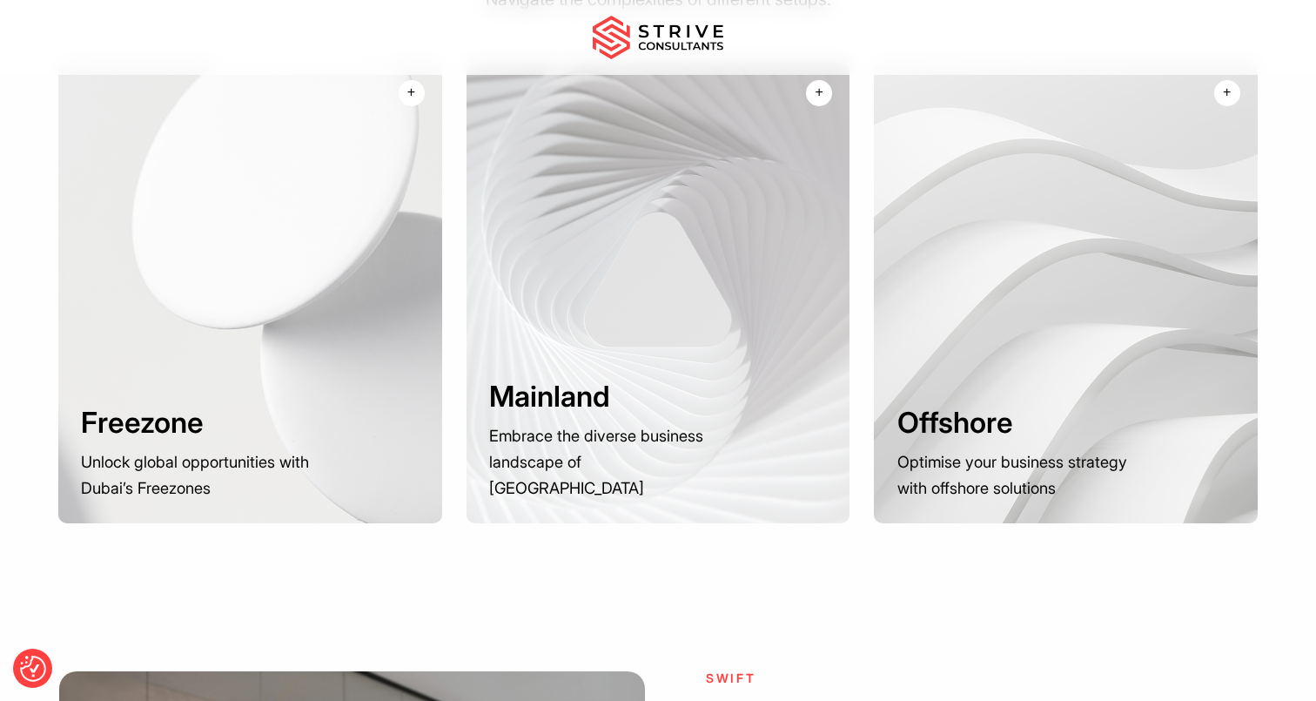
scroll to position [2118, 0]
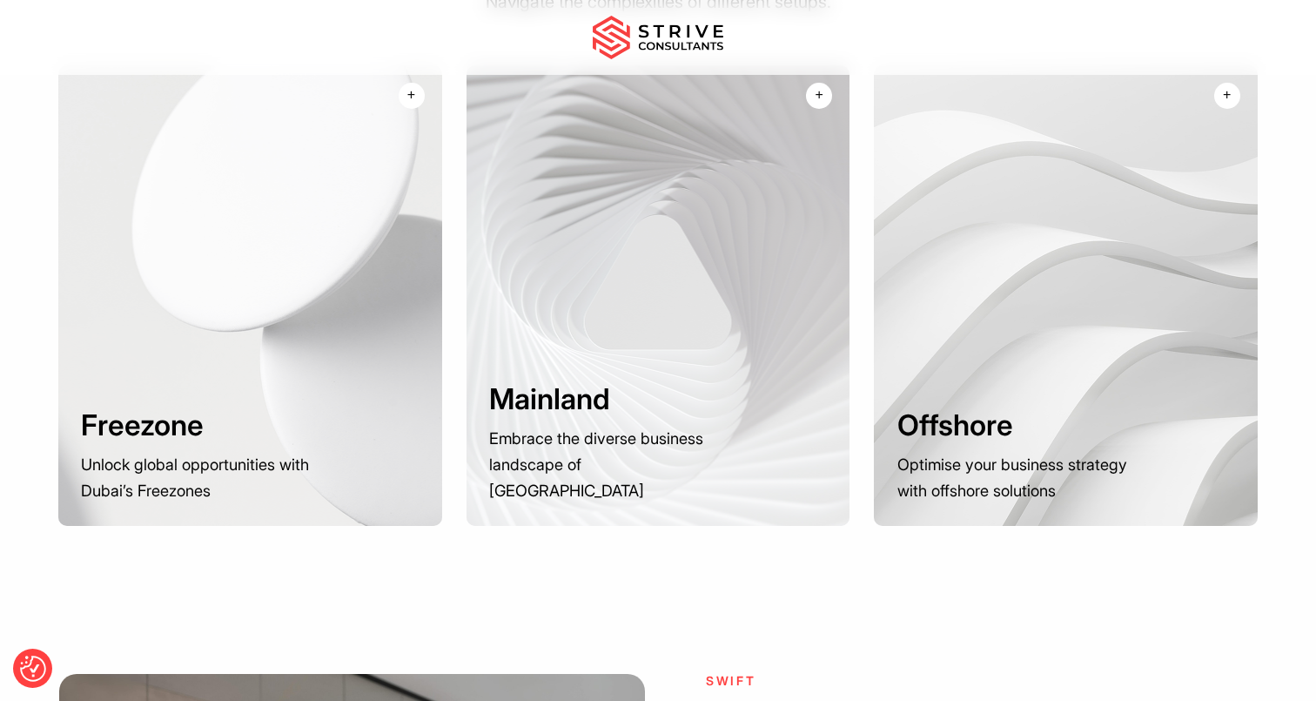
click at [555, 328] on div at bounding box center [659, 295] width 384 height 461
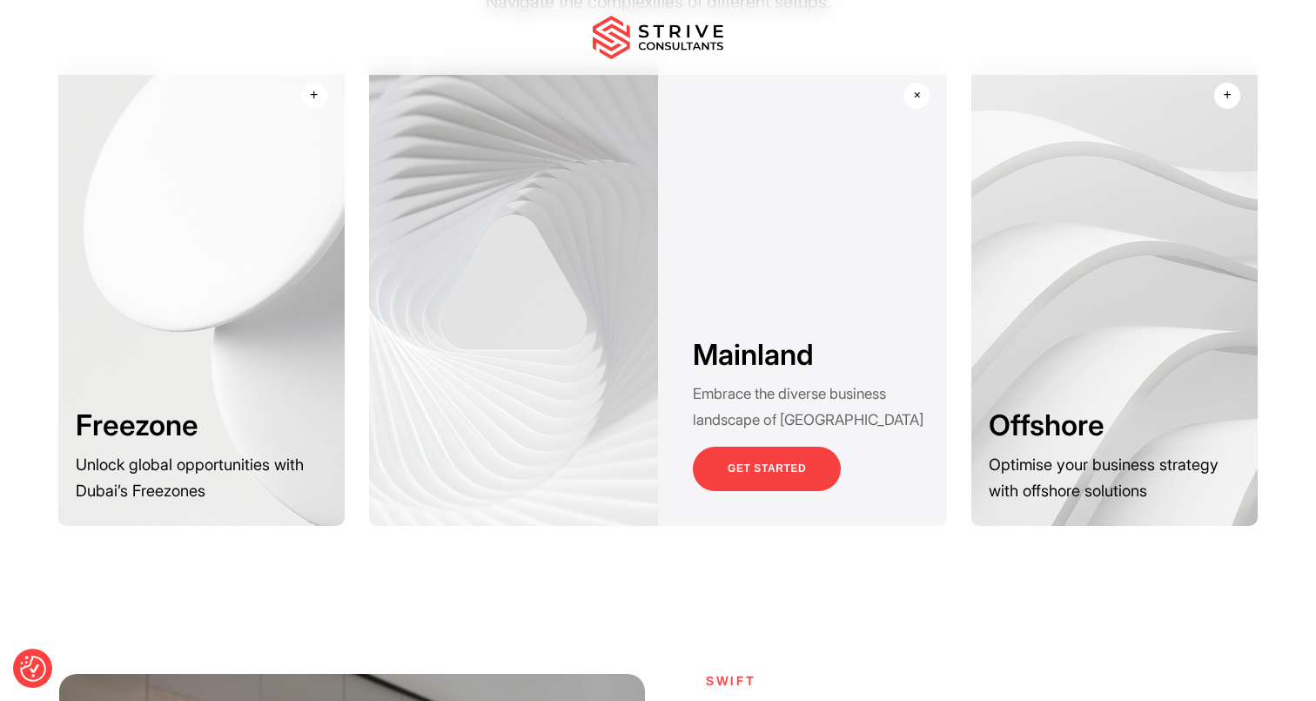
click at [297, 316] on p "Unlock global opportunities with Dubai’s Freezones" at bounding box center [293, 368] width 114 height 105
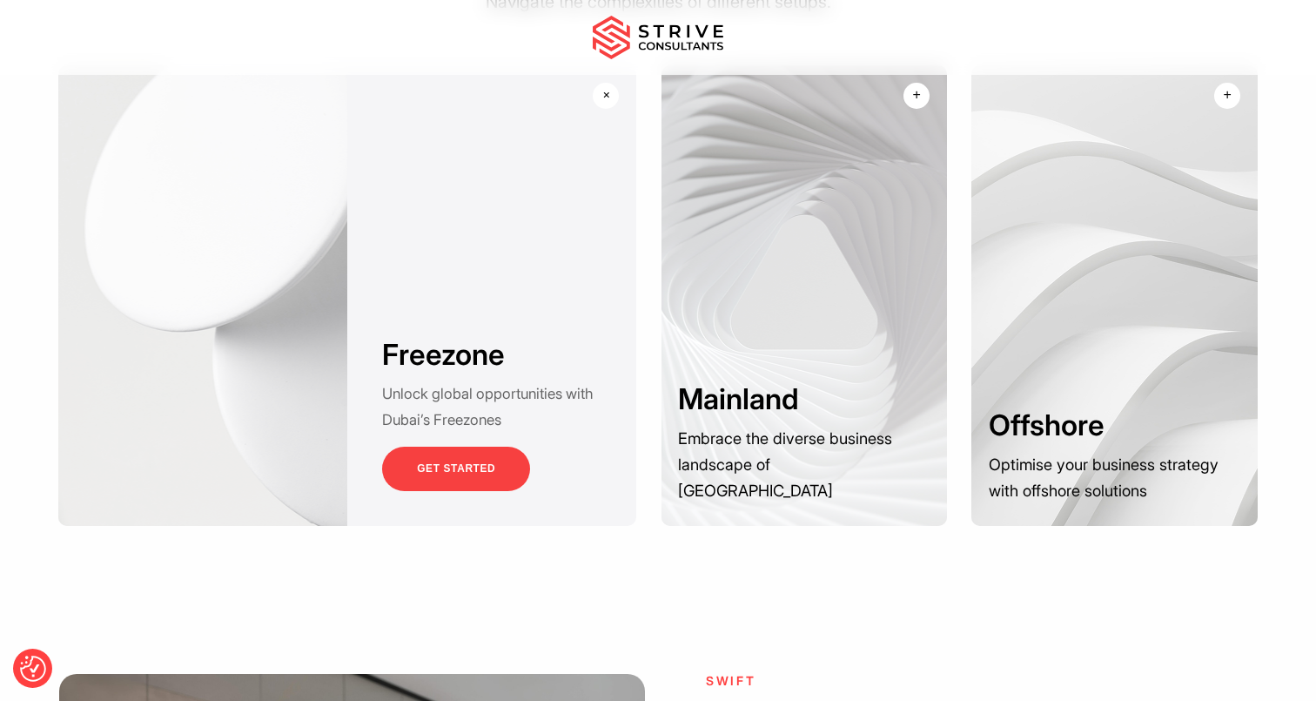
click at [691, 273] on div at bounding box center [805, 295] width 286 height 461
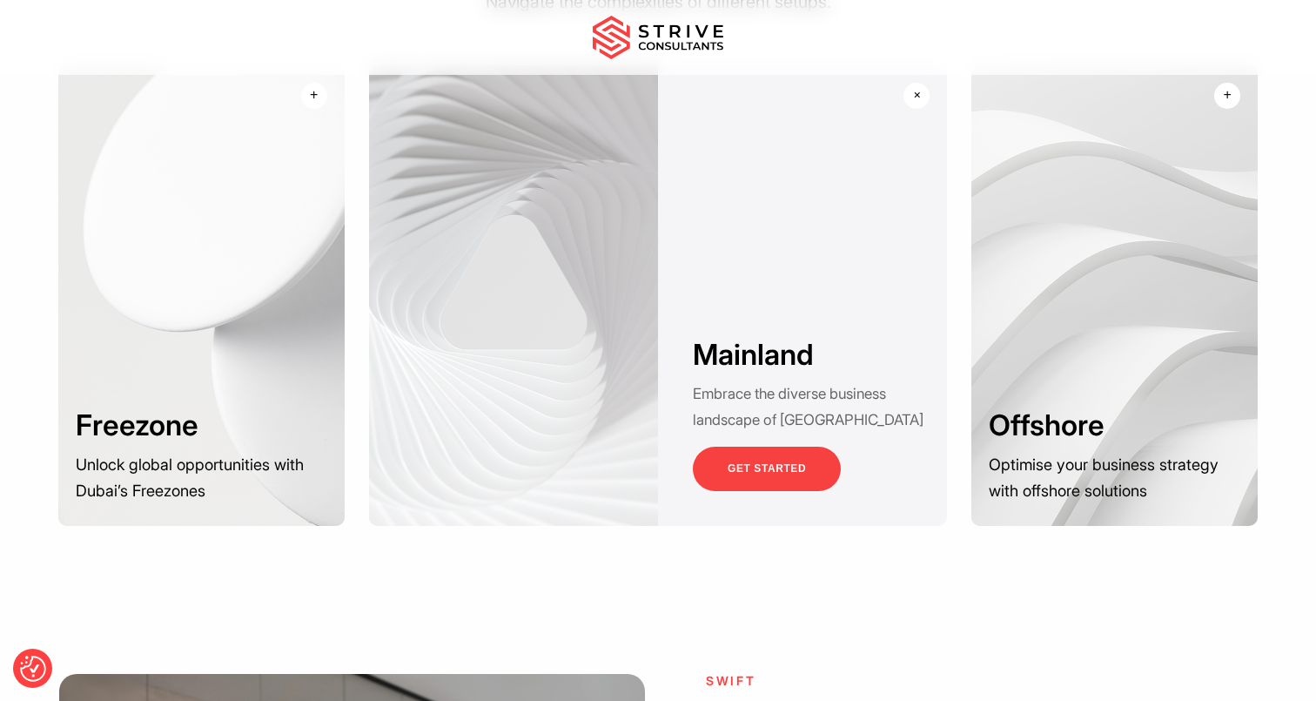
click at [1034, 340] on div at bounding box center [1115, 295] width 286 height 461
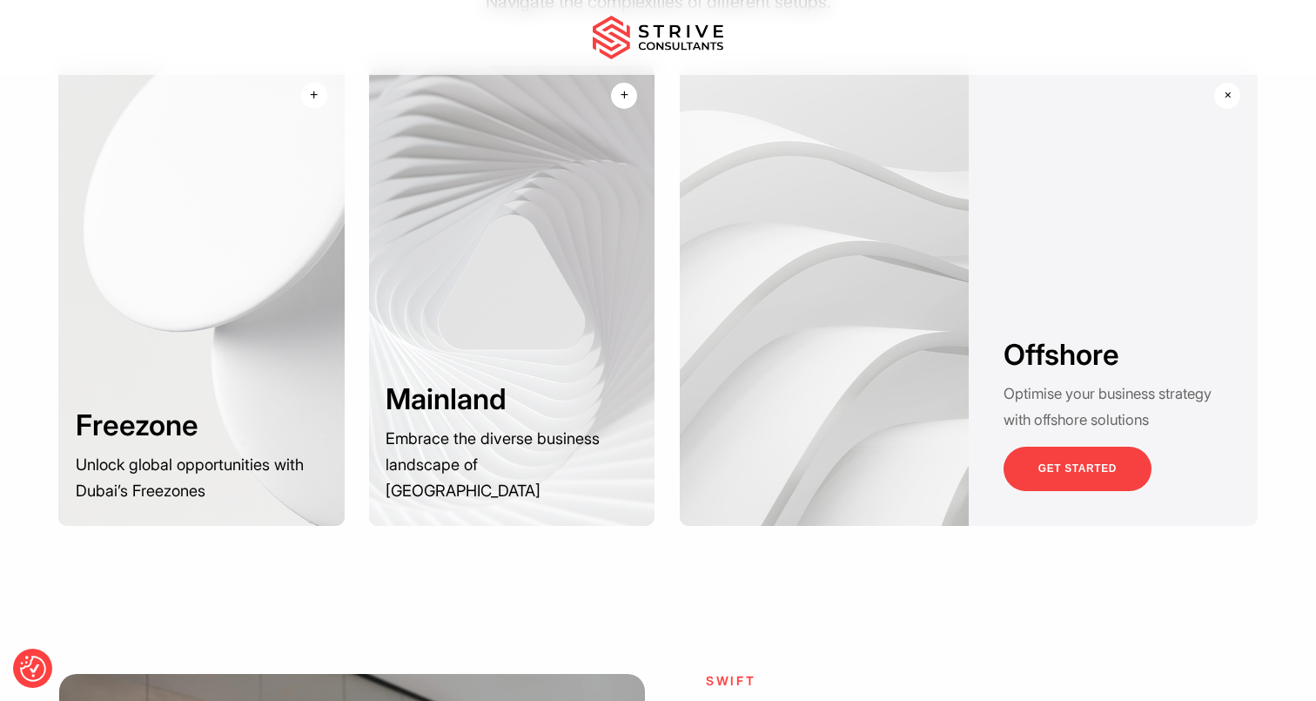
click at [532, 267] on div at bounding box center [512, 295] width 286 height 461
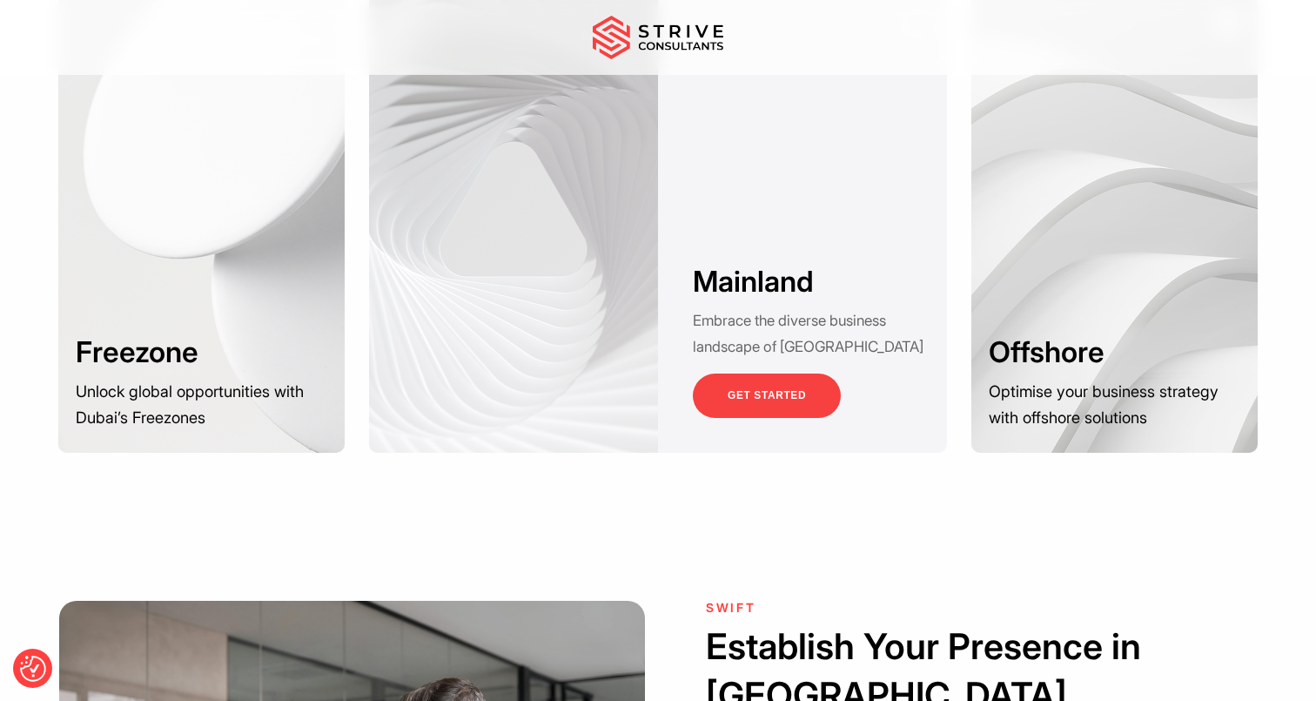
scroll to position [2194, 0]
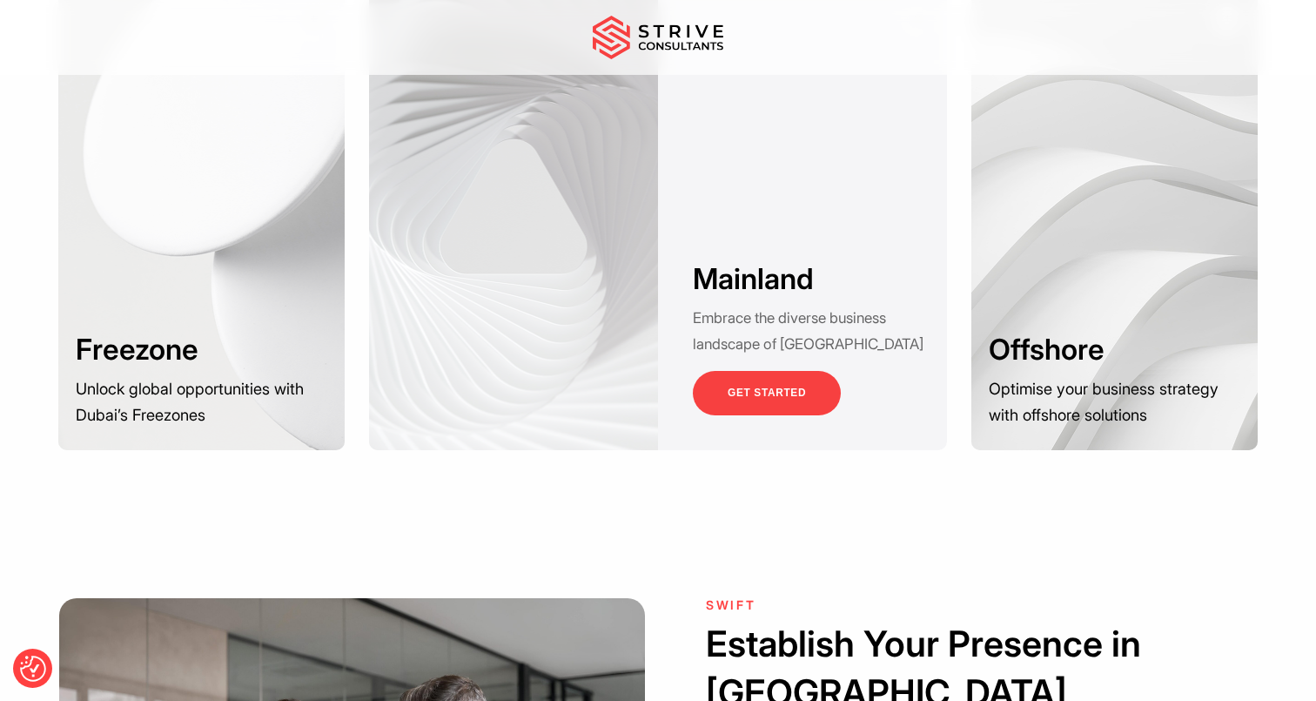
click at [636, 297] on div at bounding box center [513, 220] width 289 height 461
click at [1027, 306] on div at bounding box center [1115, 220] width 286 height 461
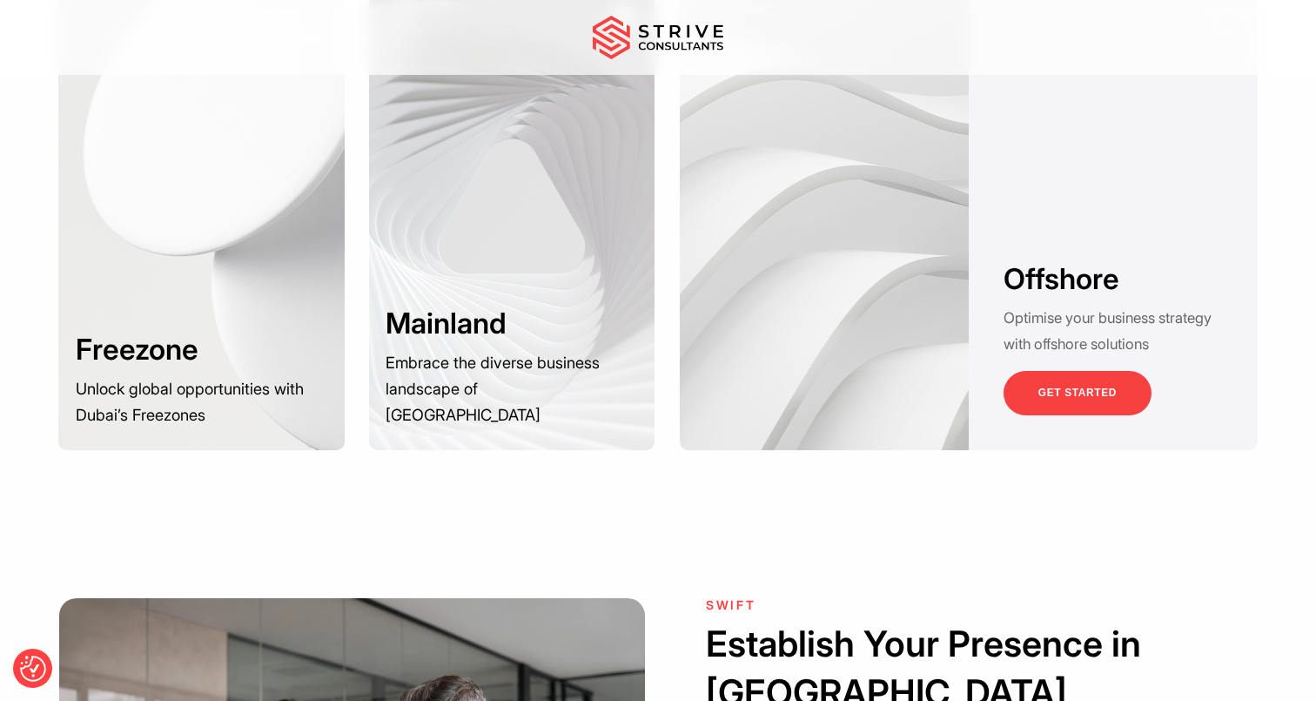
click at [1075, 395] on link "GET STARTED" at bounding box center [1078, 393] width 148 height 44
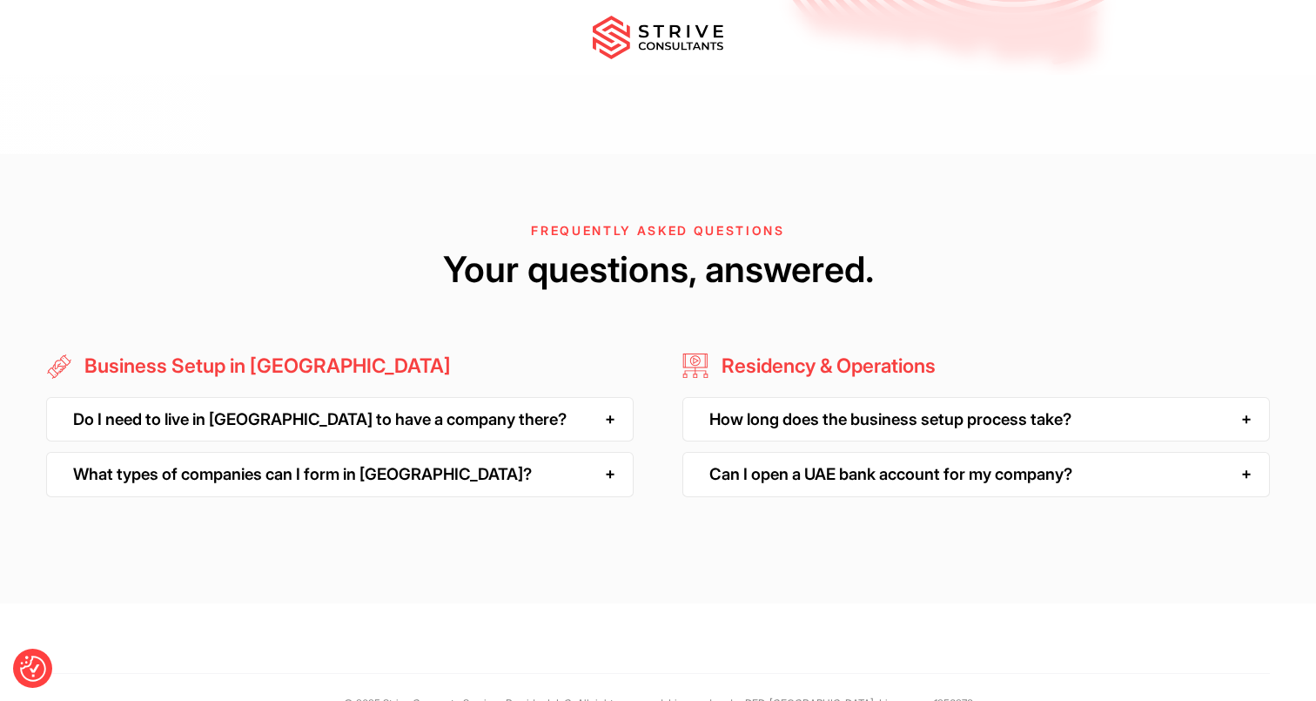
scroll to position [4385, 0]
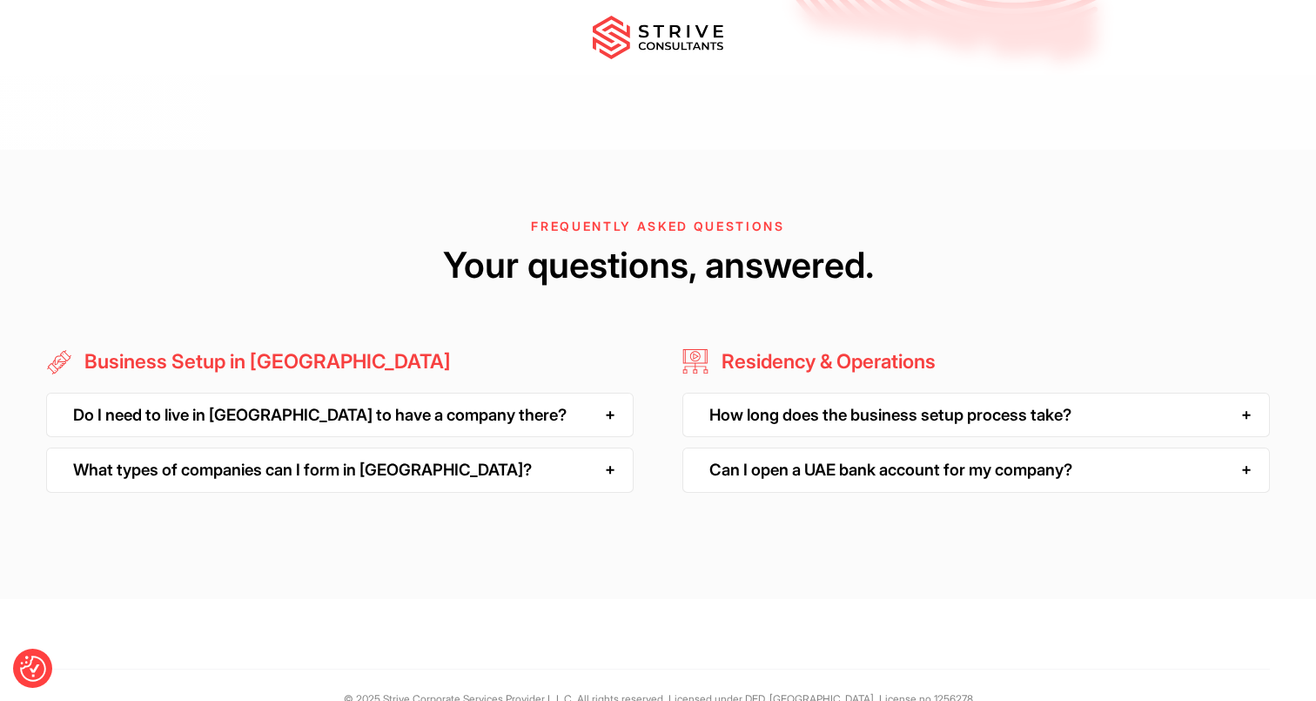
click at [698, 418] on div "How long does the business setup process take?" at bounding box center [977, 415] width 588 height 44
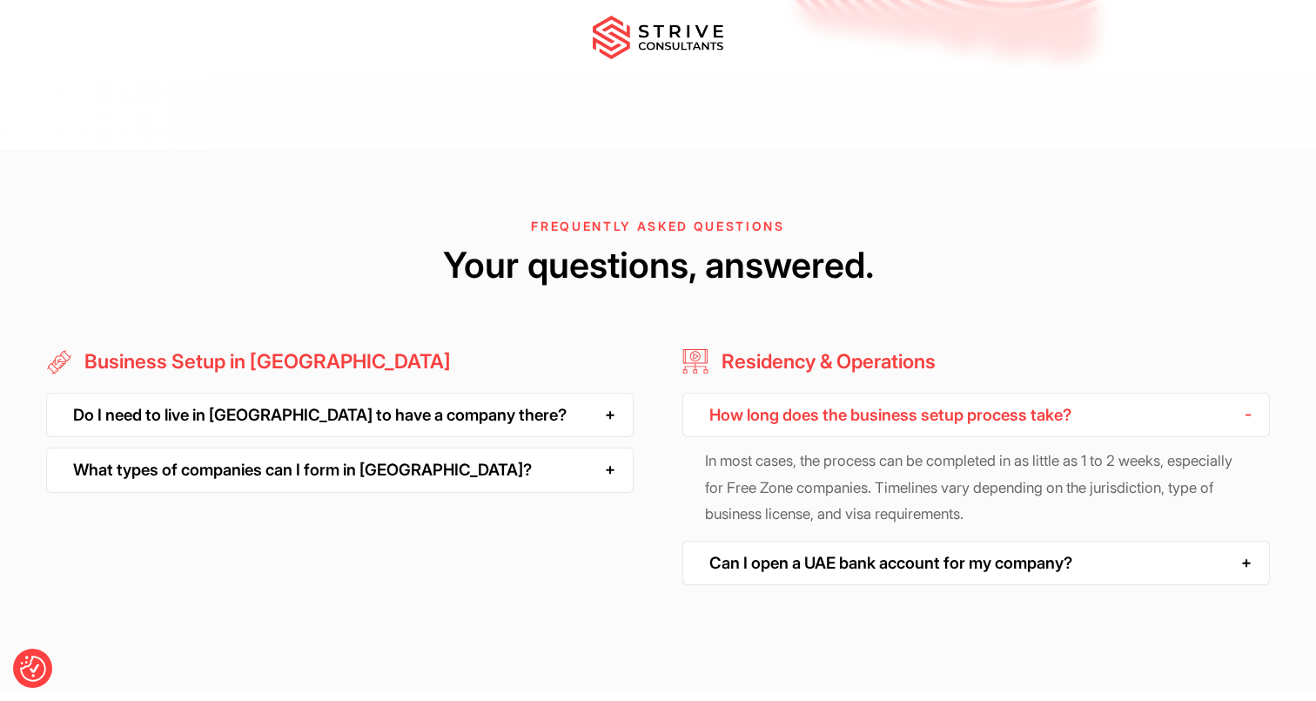
click at [703, 416] on div "How long does the business setup process take?" at bounding box center [977, 415] width 588 height 44
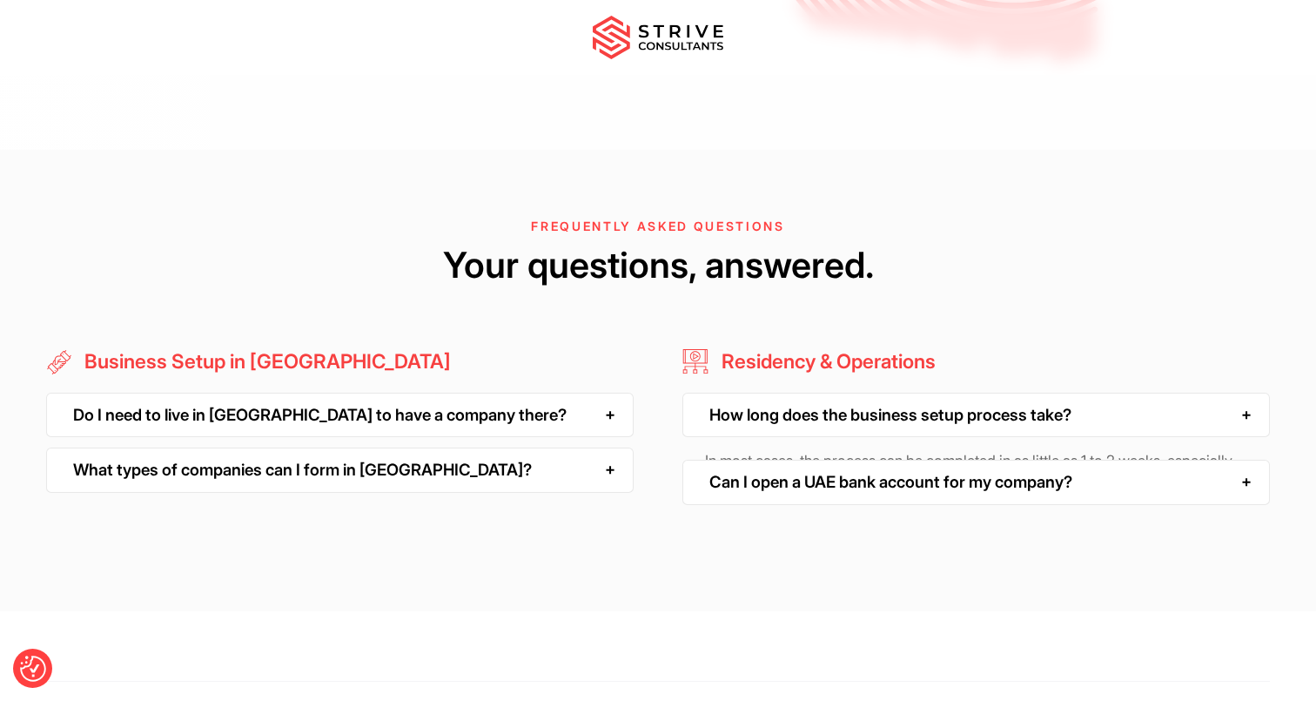
click at [703, 416] on div "How long does the business setup process take?" at bounding box center [977, 415] width 588 height 44
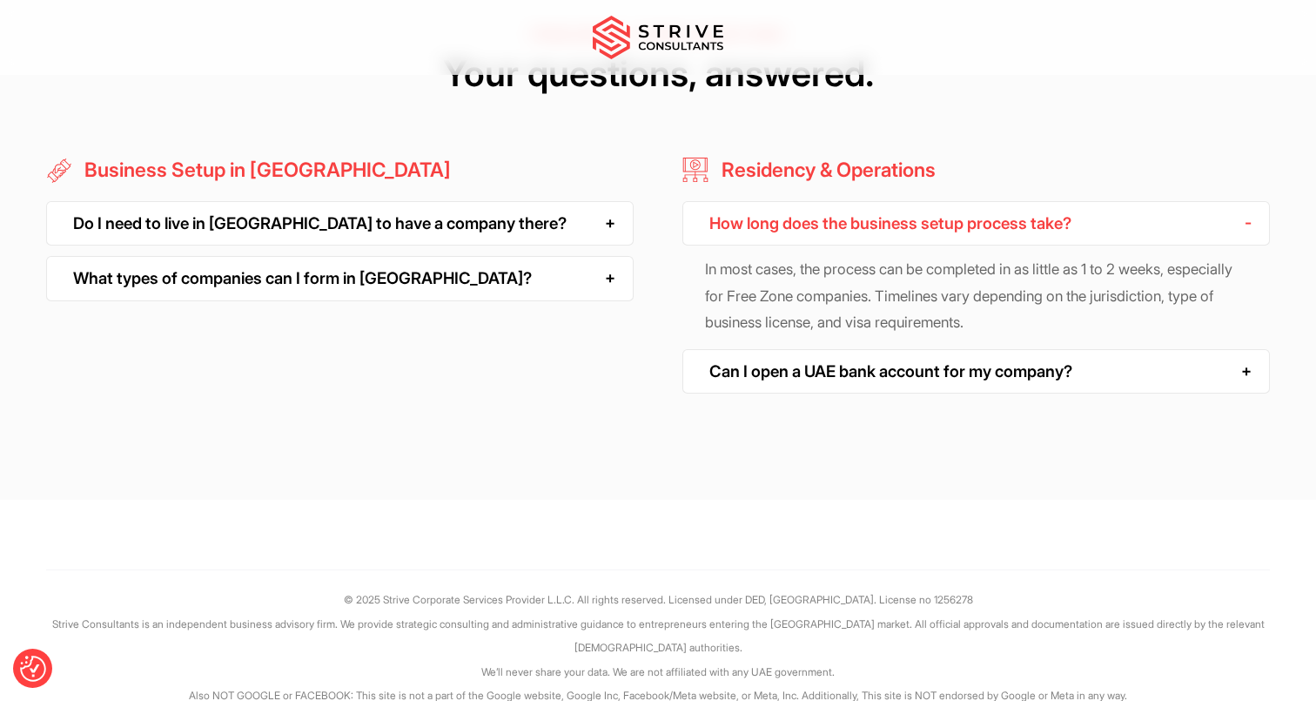
scroll to position [4625, 0]
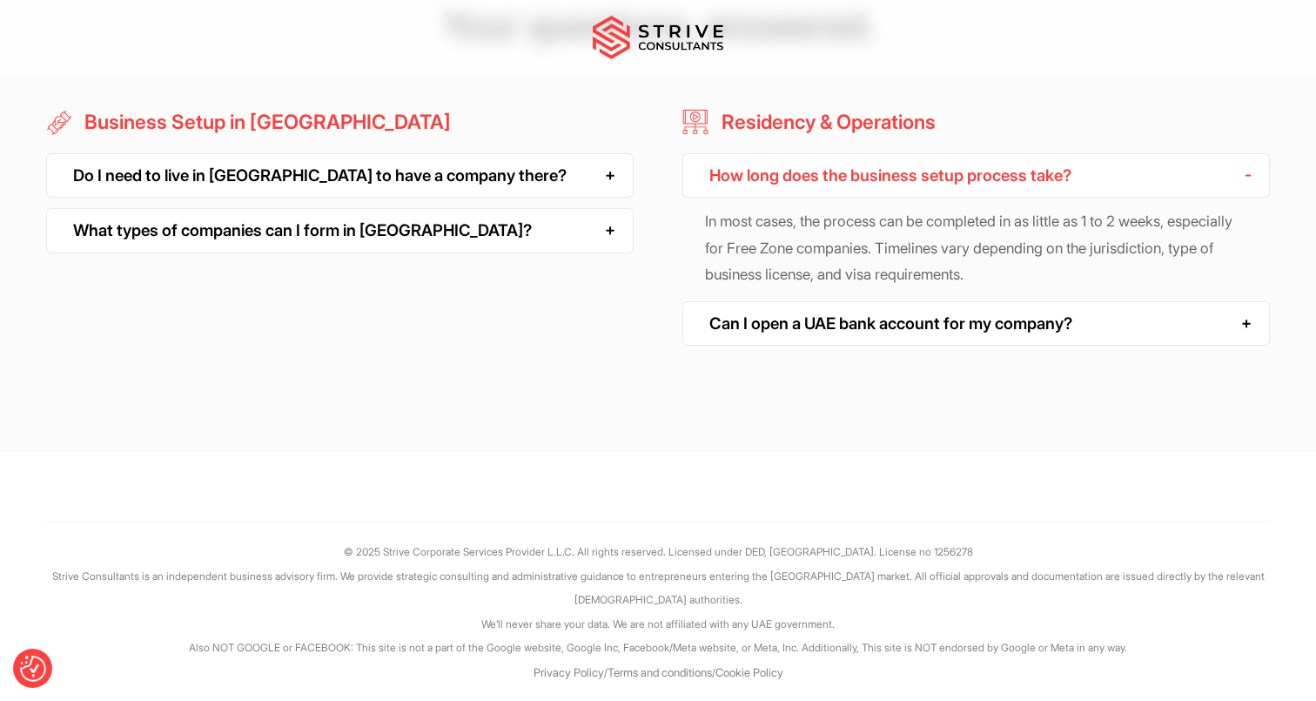
click at [798, 549] on p "© 2025 Strive Corporate Services Provider L.L.C. All rights reserved. Licensed …" at bounding box center [658, 552] width 1224 height 24
copy p "DED"
click at [784, 403] on div "FREQUENTLY ASKED QUESTIONS Your questions, answered. Business Setup in Dubai Do…" at bounding box center [658, 181] width 1316 height 542
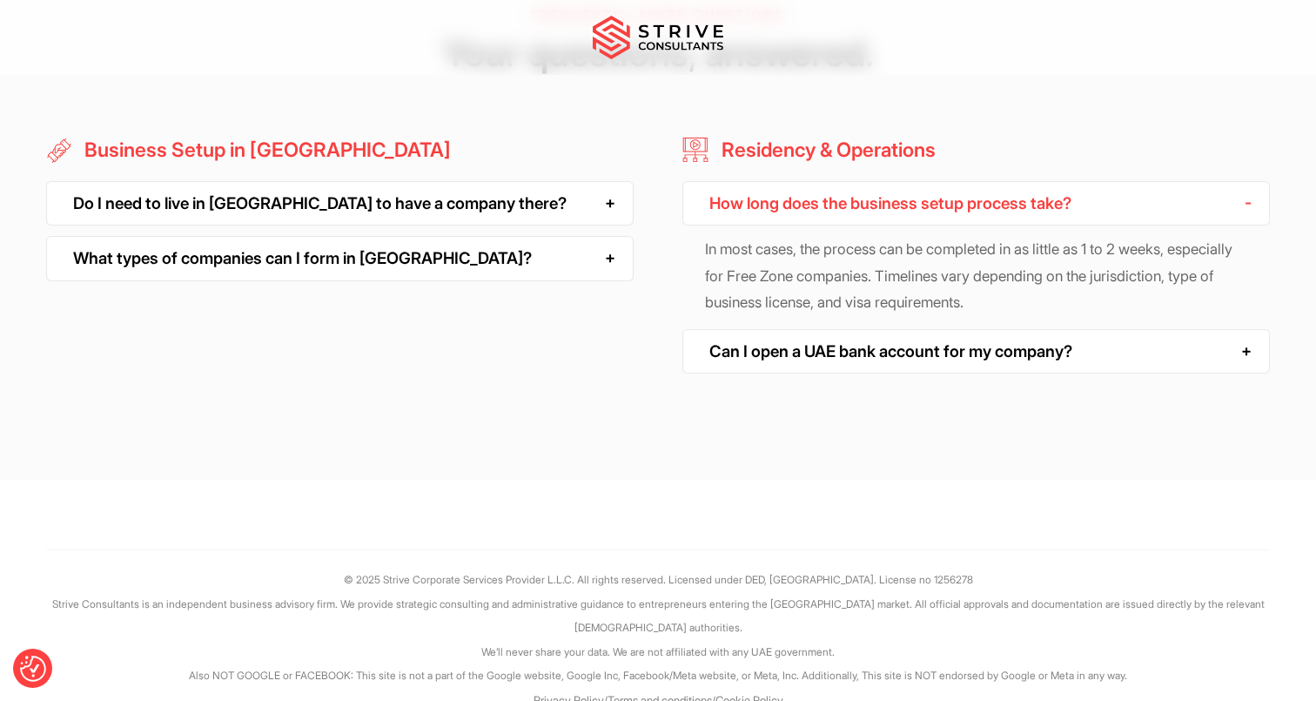
scroll to position [4599, 0]
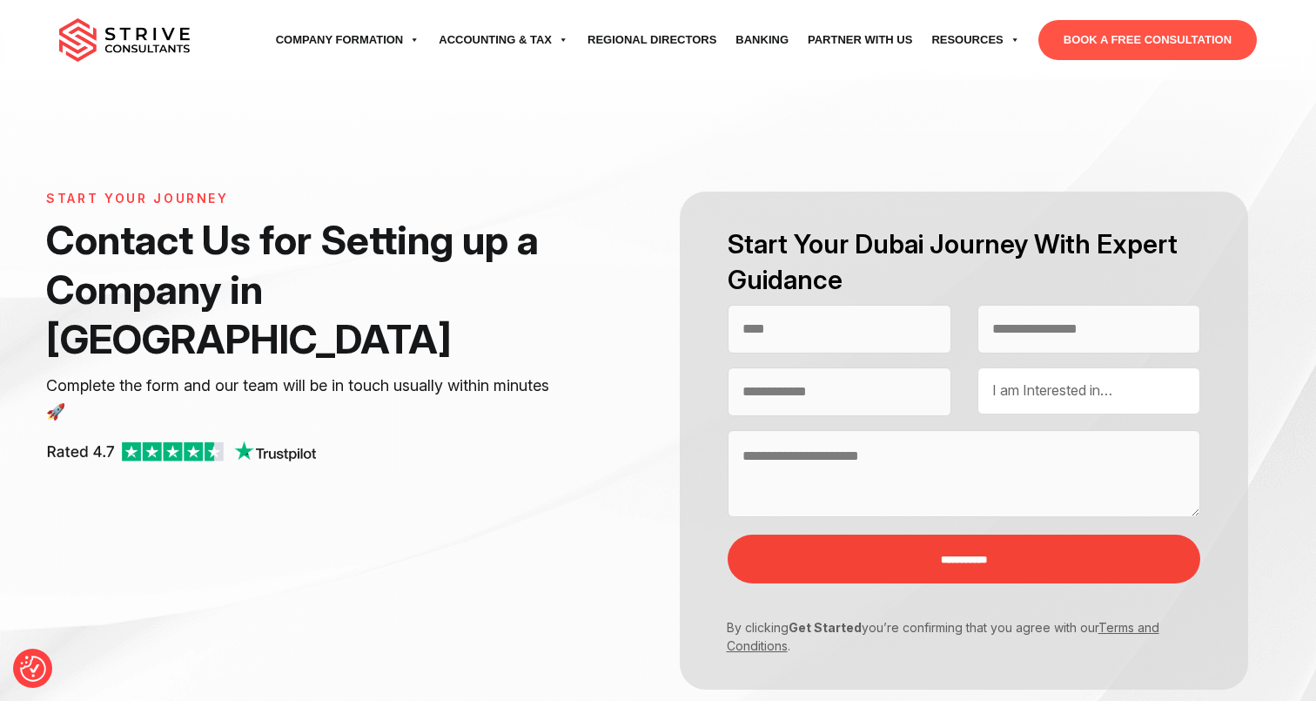
select select "Contact form"
